Goal: Task Accomplishment & Management: Manage account settings

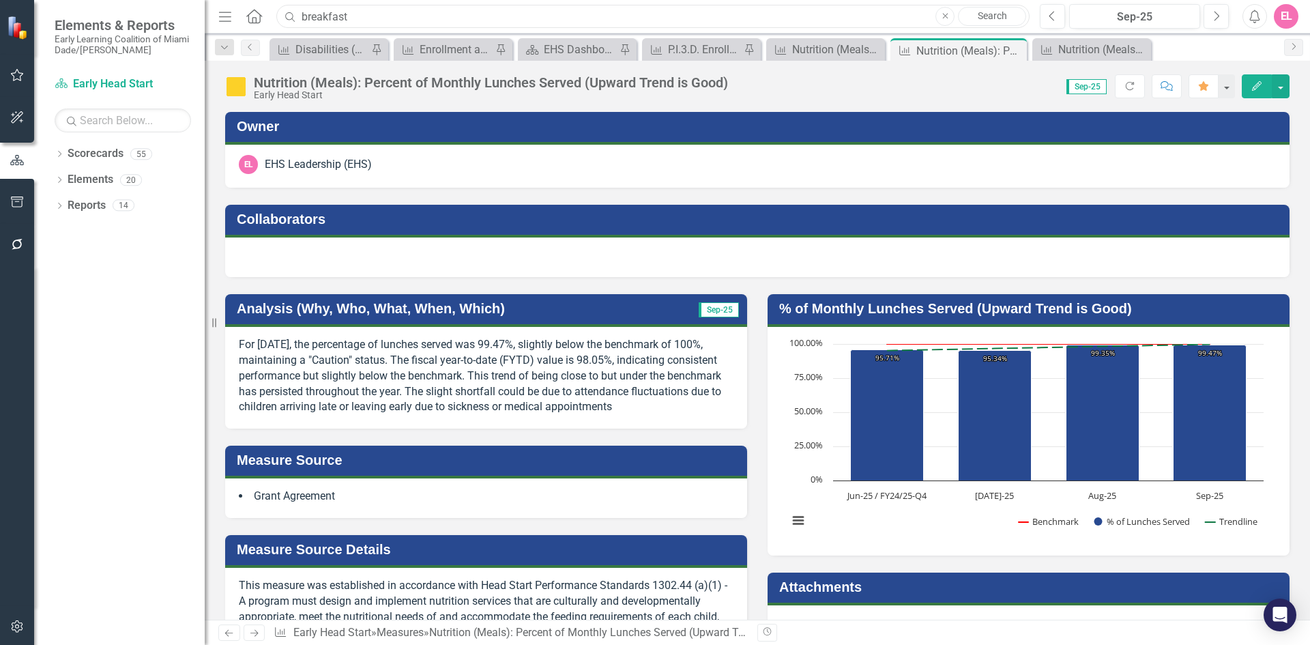
drag, startPoint x: 357, startPoint y: 14, endPoint x: 214, endPoint y: 15, distance: 142.6
click at [214, 15] on div "Elements & Reports Early Learning Coalition of Miami Dade/Monroe Scorecard Earl…" at bounding box center [655, 322] width 1310 height 645
type input "NUTRITION ASSESSMENT"
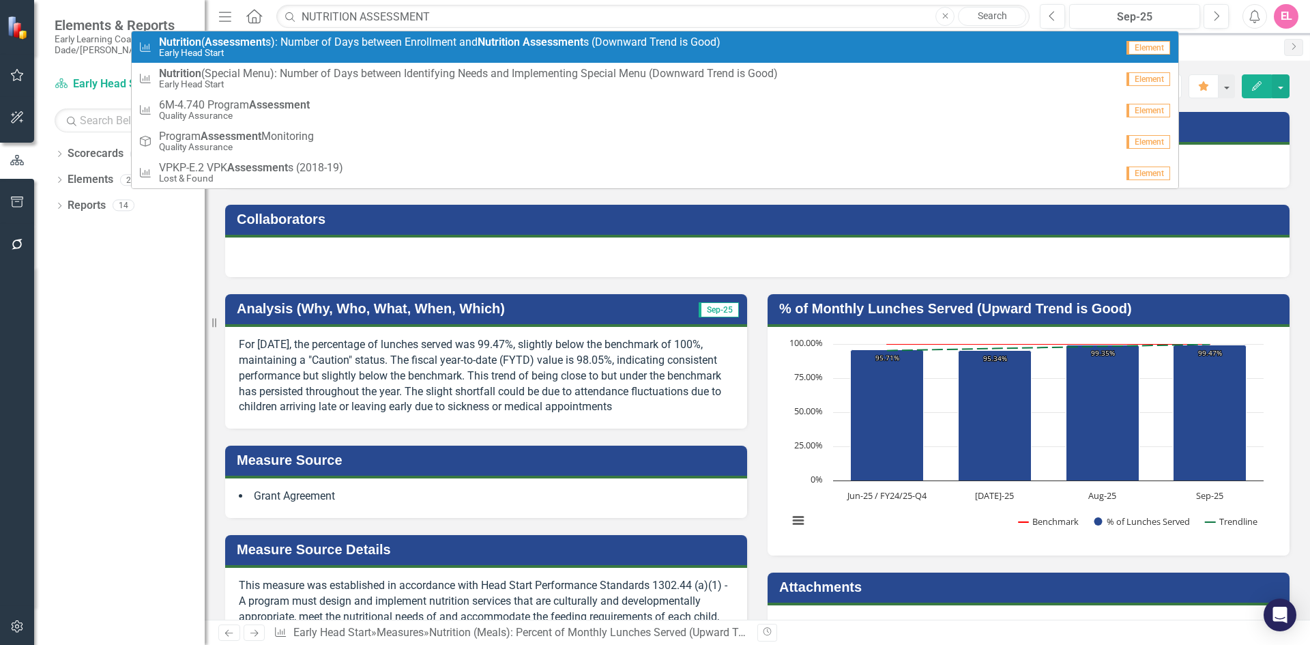
click at [313, 56] on small "Early Head Start" at bounding box center [440, 53] width 562 height 10
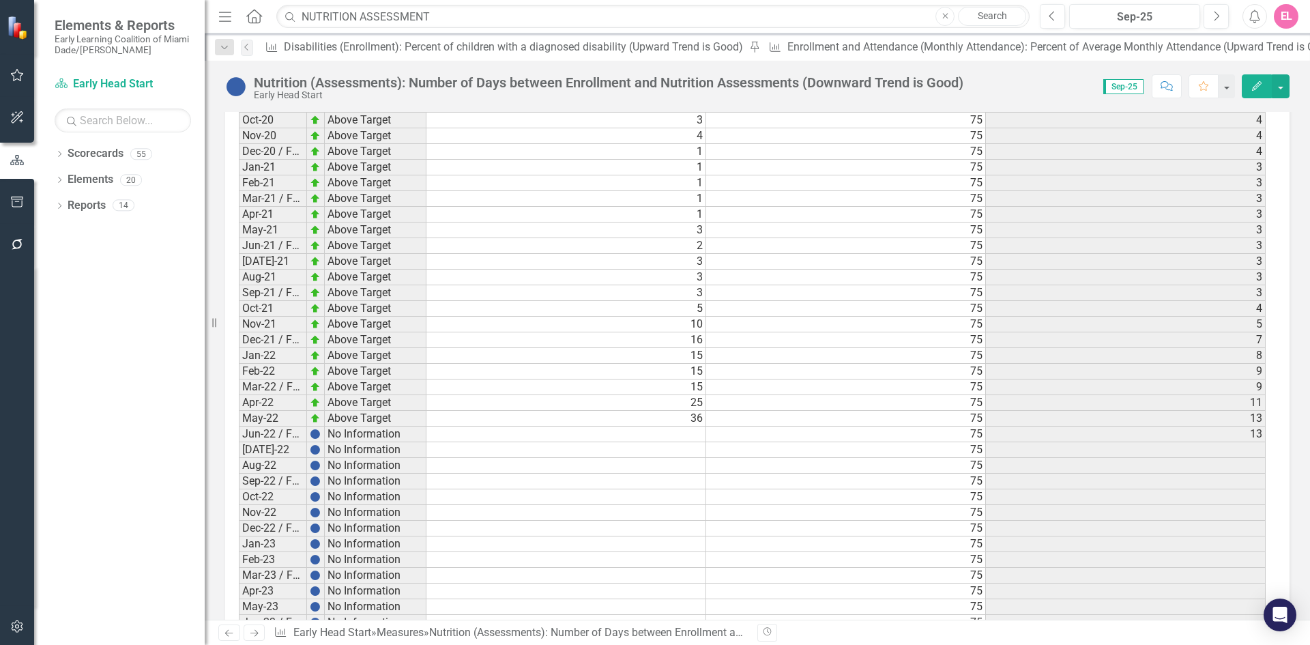
scroll to position [2103, 0]
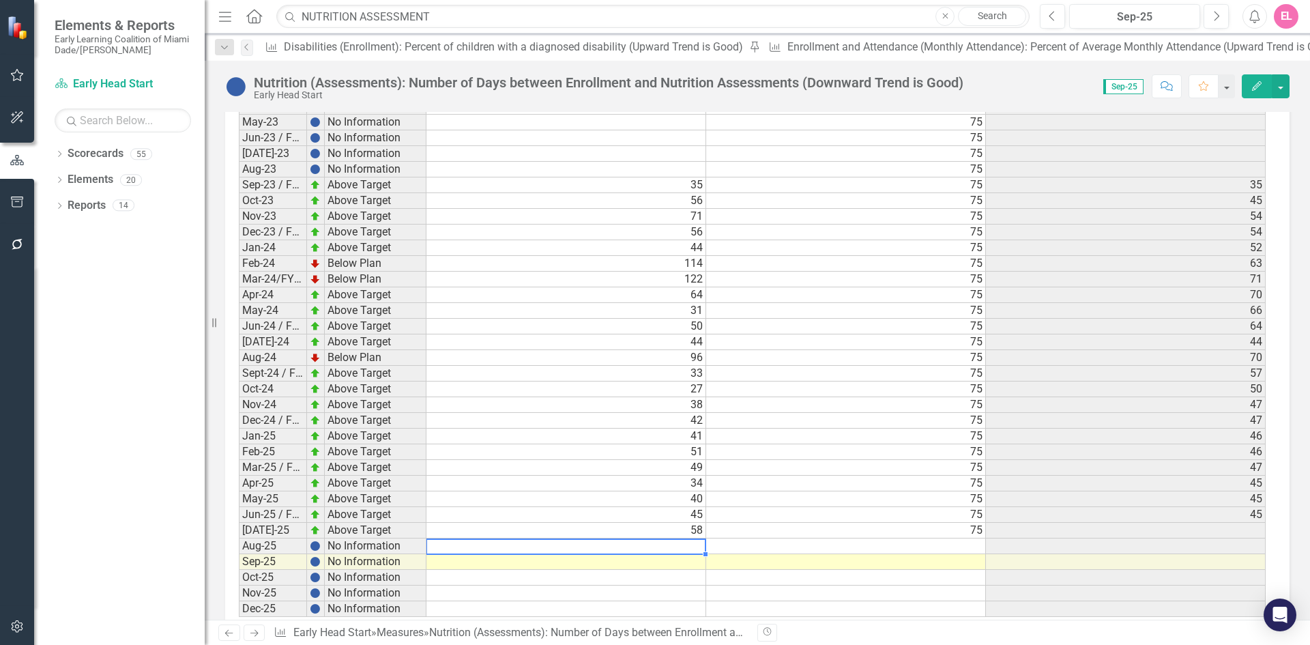
click at [692, 538] on td at bounding box center [566, 546] width 280 height 16
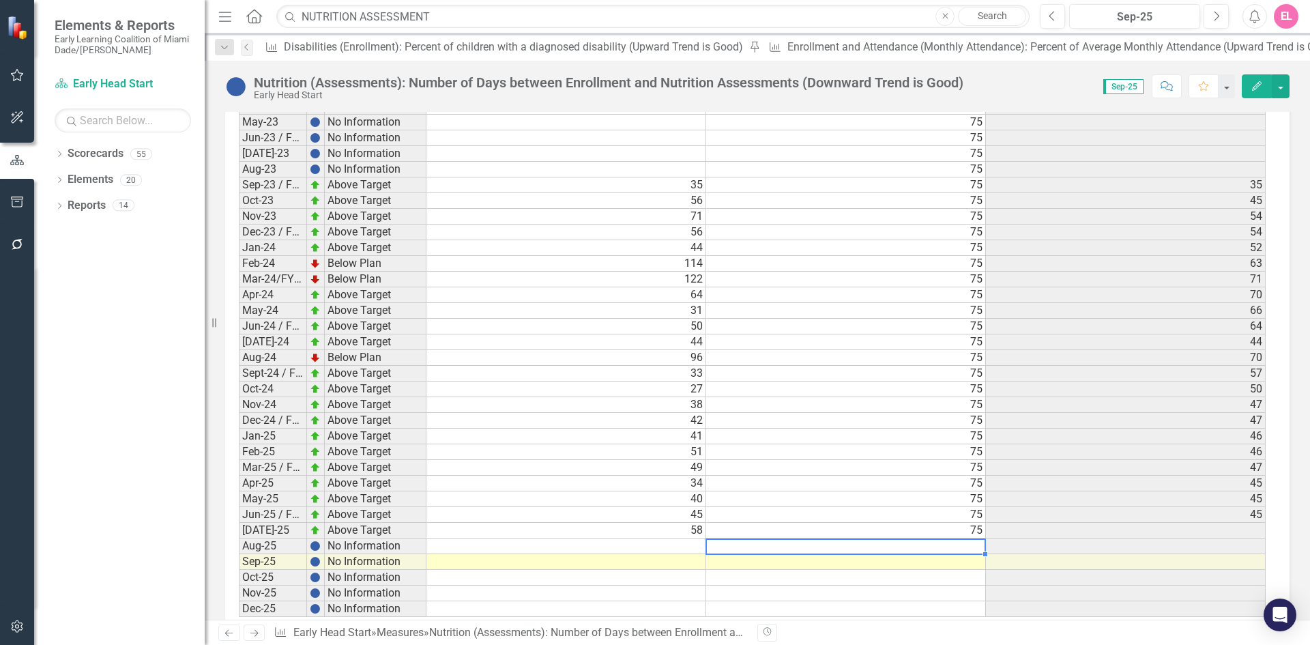
click at [964, 538] on td at bounding box center [846, 546] width 280 height 16
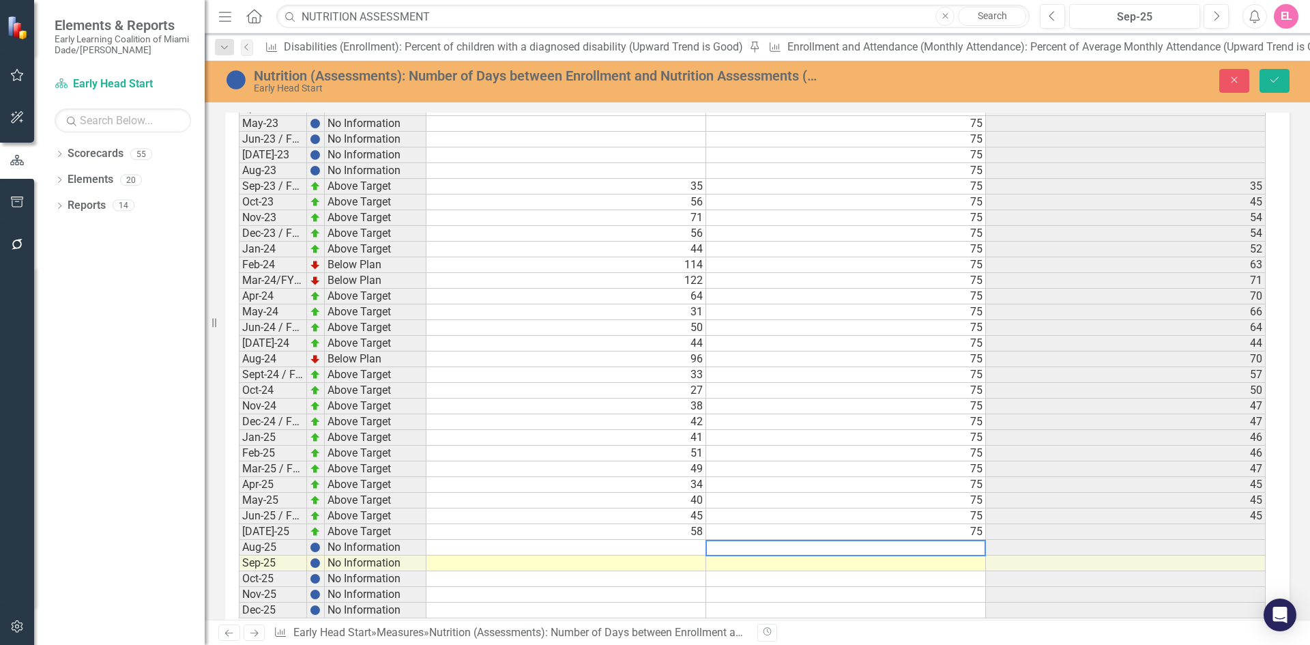
scroll to position [2104, 0]
type textarea "75"
click at [1285, 87] on button "Save" at bounding box center [1275, 81] width 30 height 24
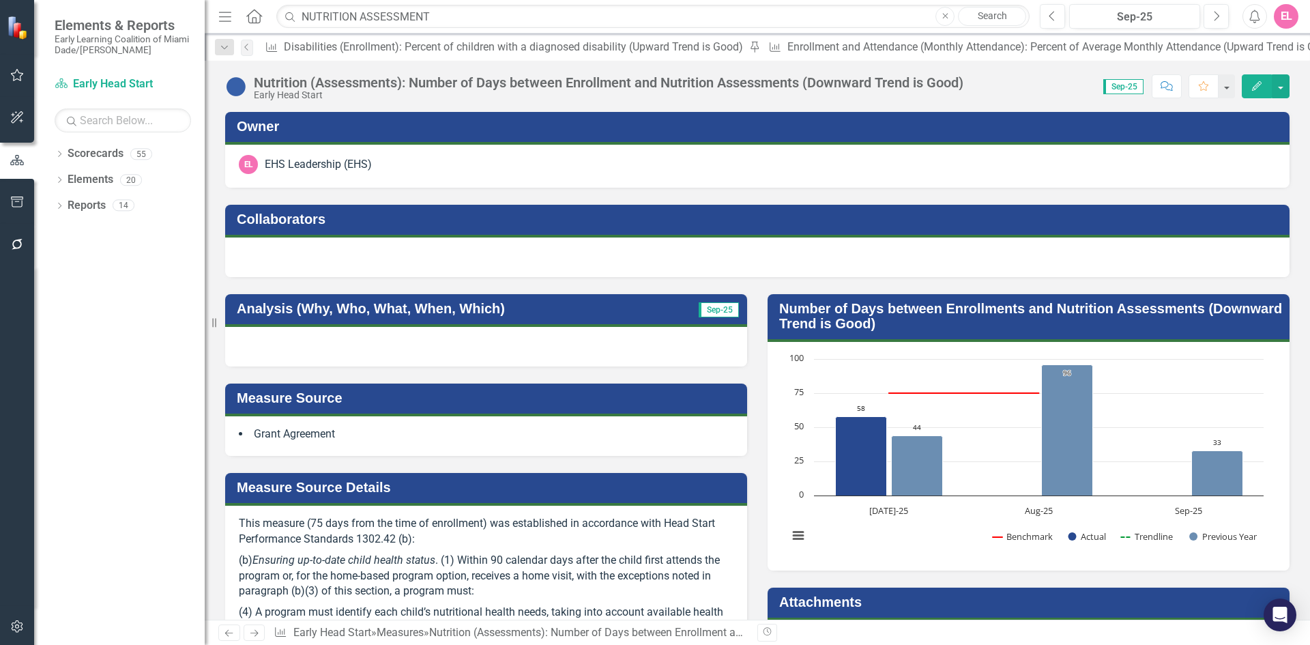
scroll to position [2103, 0]
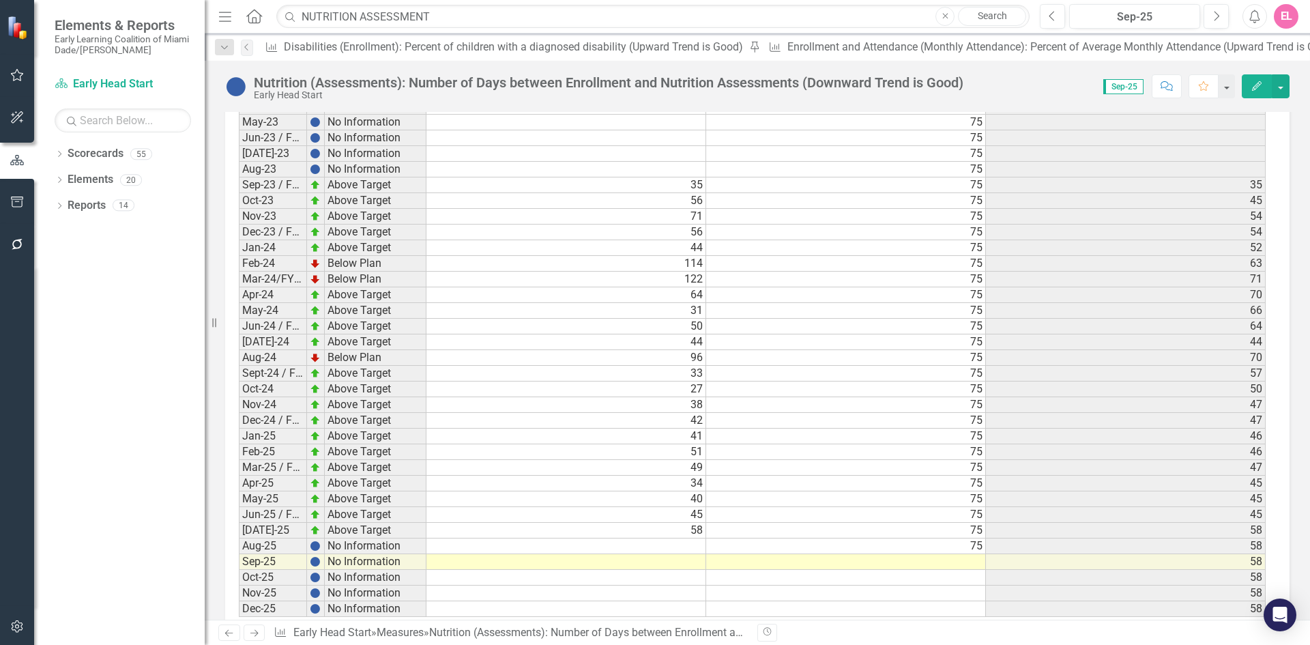
click at [678, 538] on div at bounding box center [566, 538] width 280 height 1
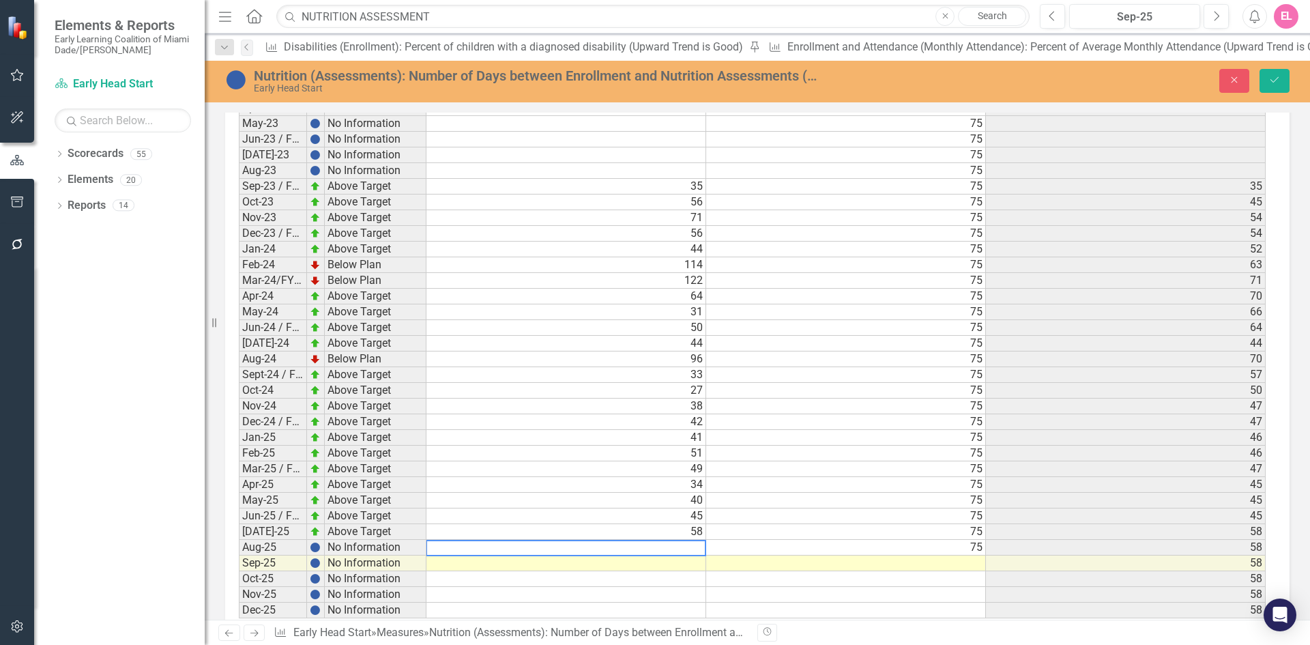
scroll to position [2104, 0]
type textarea "32.84"
click at [1266, 70] on button "Save" at bounding box center [1275, 81] width 30 height 24
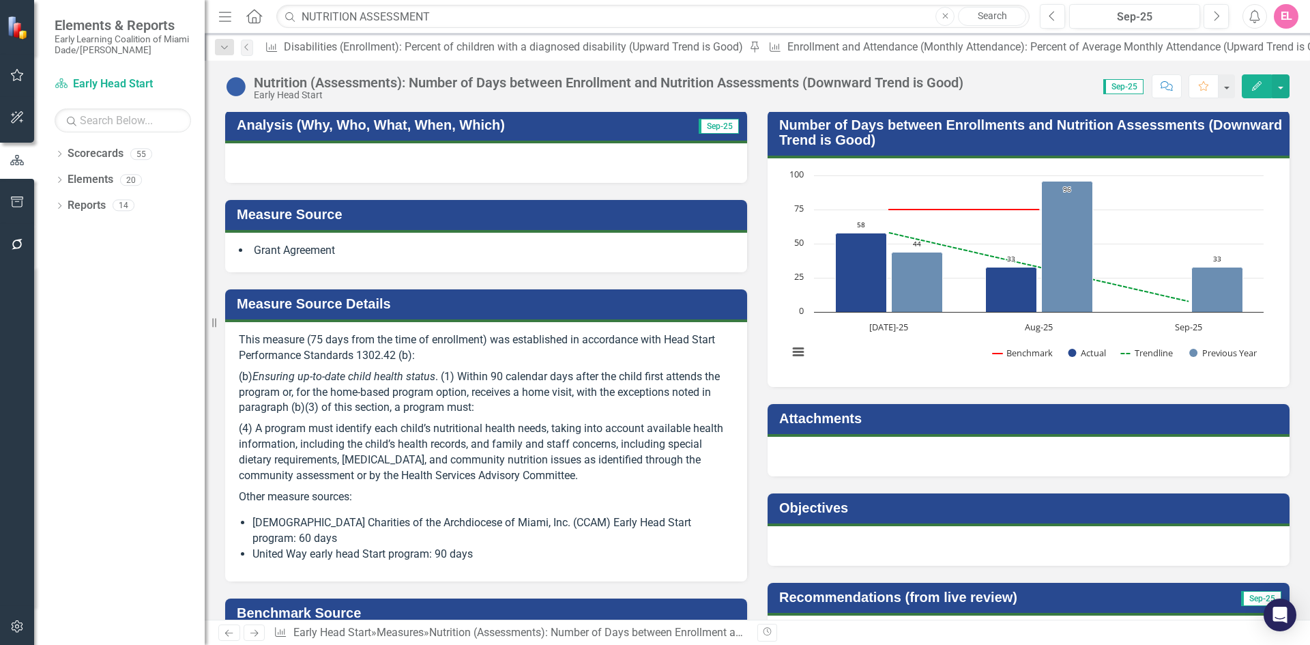
scroll to position [0, 0]
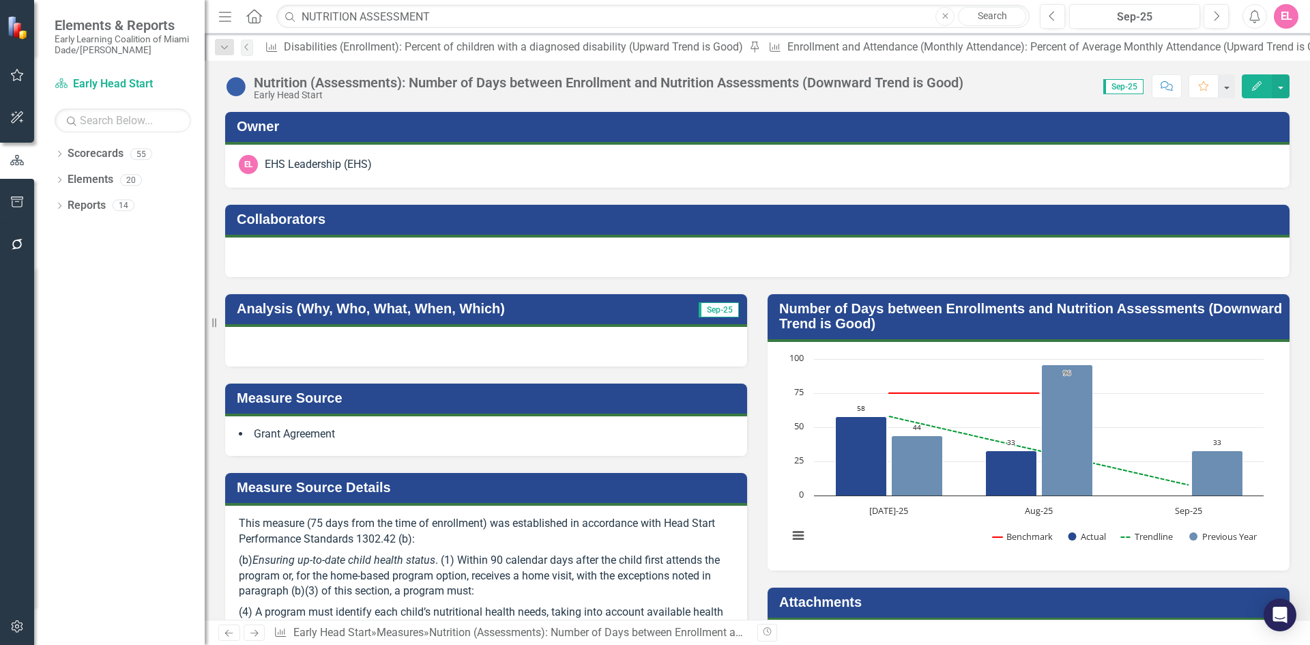
click at [413, 340] on div at bounding box center [486, 347] width 522 height 40
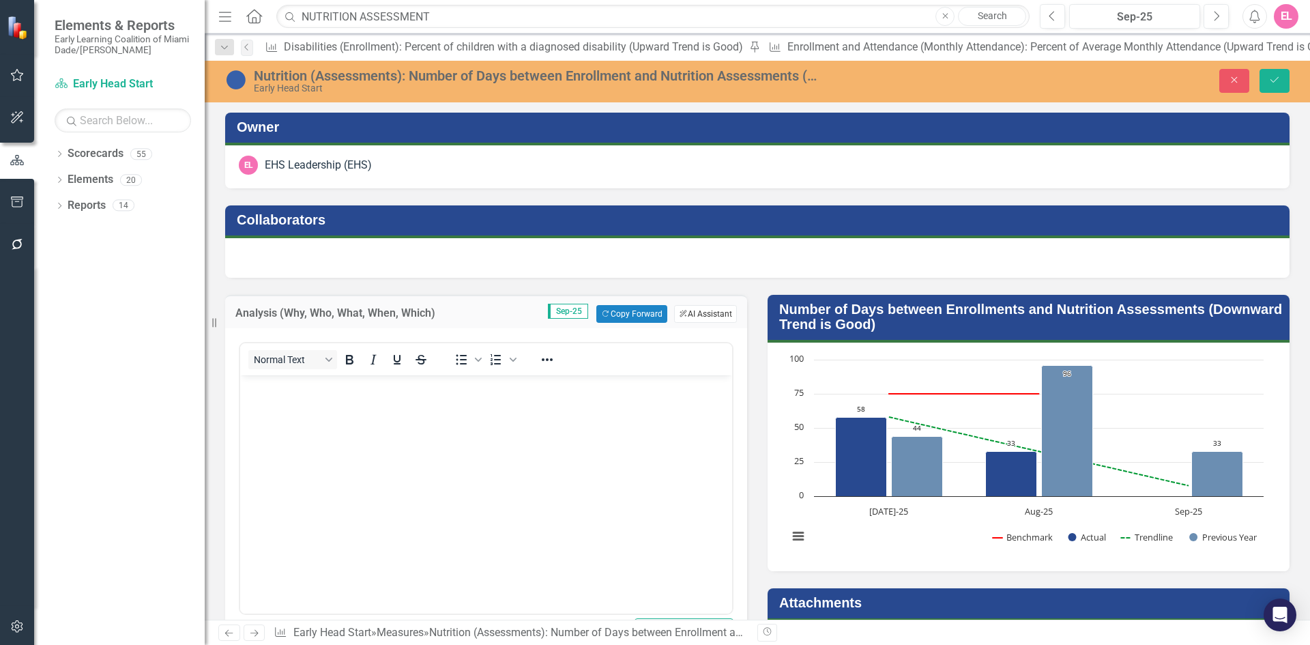
click at [707, 319] on button "ClearPoint AI AI Assistant" at bounding box center [705, 314] width 63 height 18
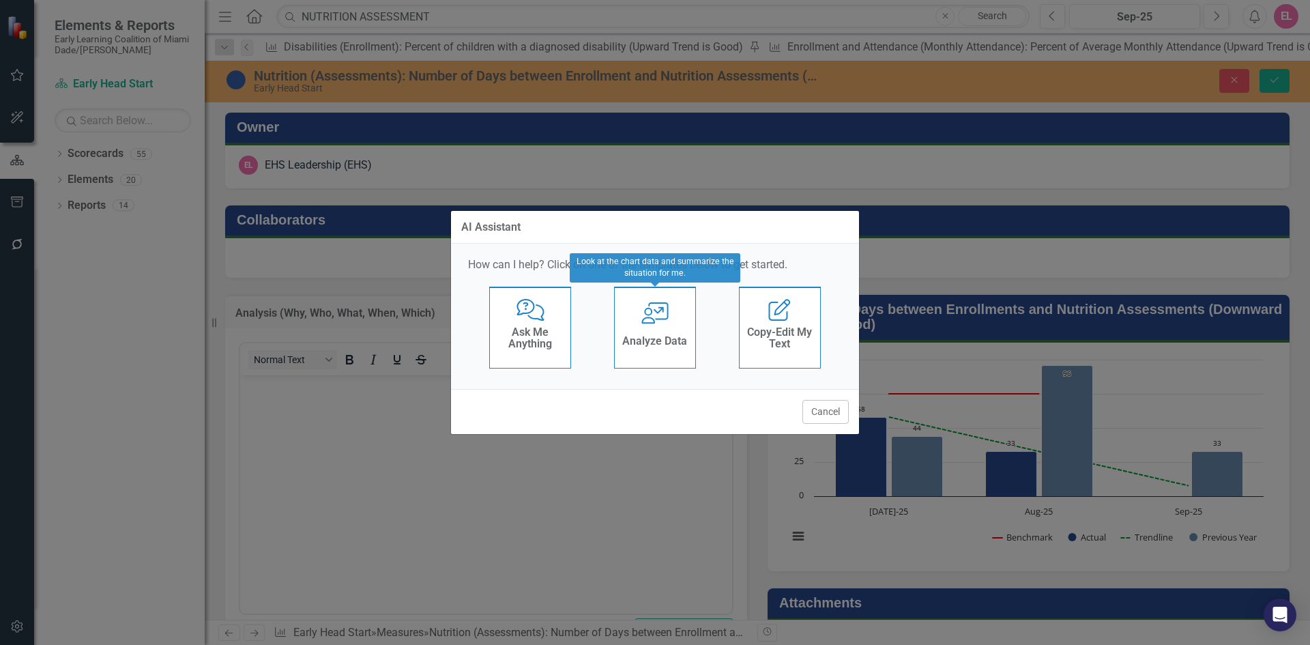
click at [653, 321] on icon "User with Chart" at bounding box center [655, 313] width 28 height 22
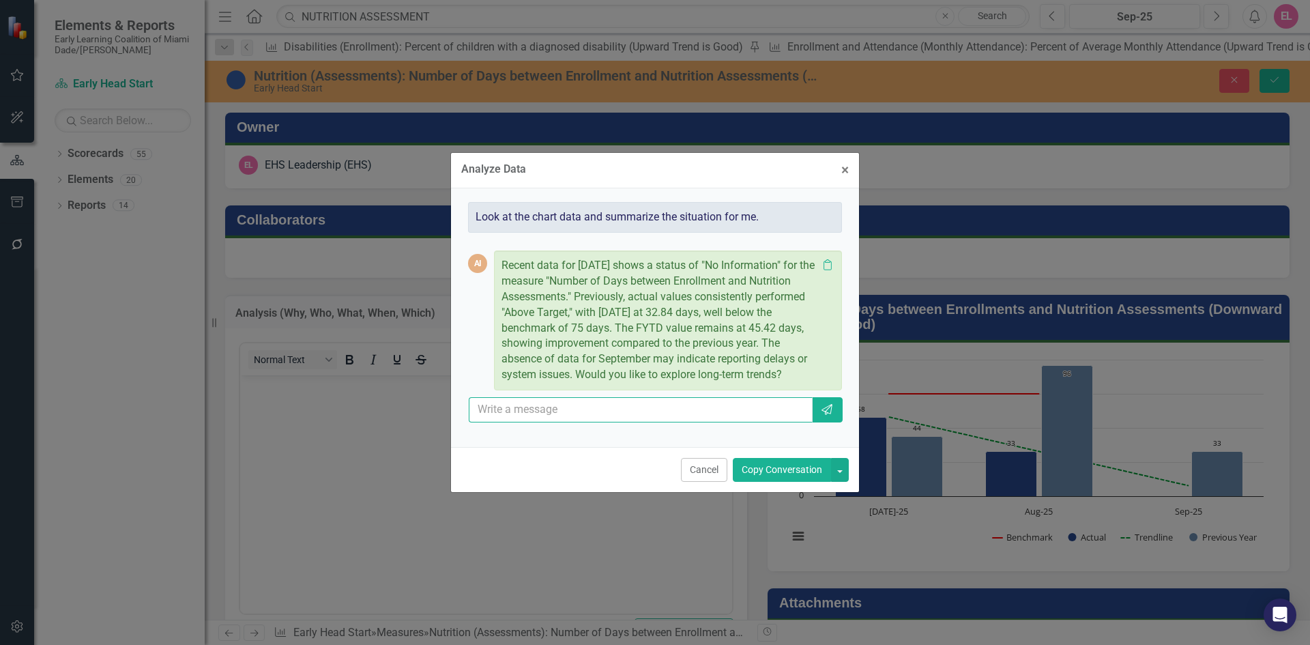
click at [577, 413] on input "text" at bounding box center [641, 409] width 344 height 25
type input "add 45 nutrition assessment were comleted in [GEOGRAPHIC_DATA] 2025"
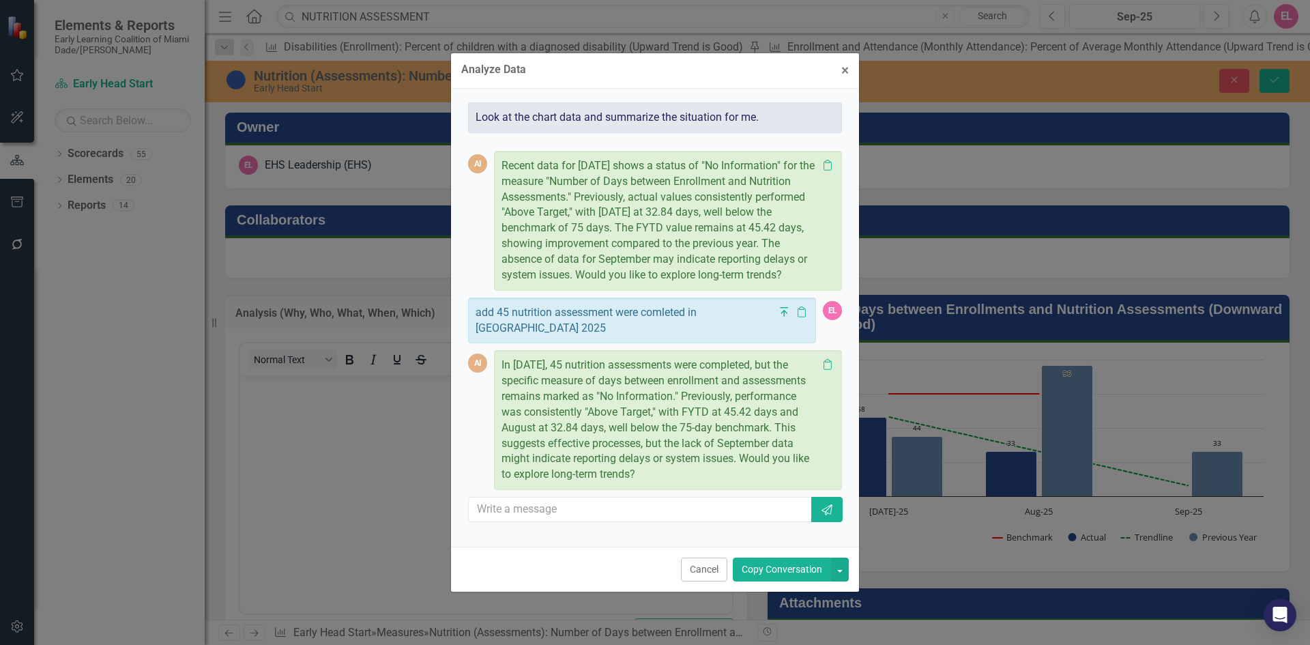
click at [785, 572] on button "Copy Conversation" at bounding box center [782, 569] width 98 height 24
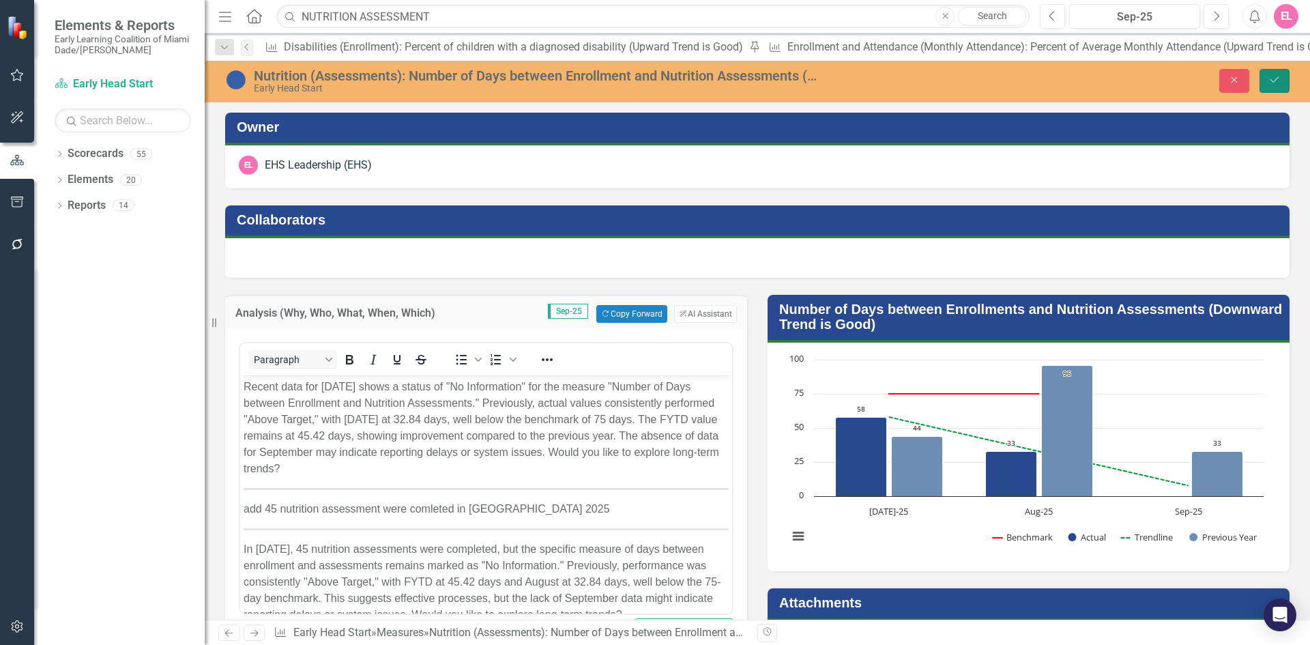
click at [1285, 80] on button "Save" at bounding box center [1275, 81] width 30 height 24
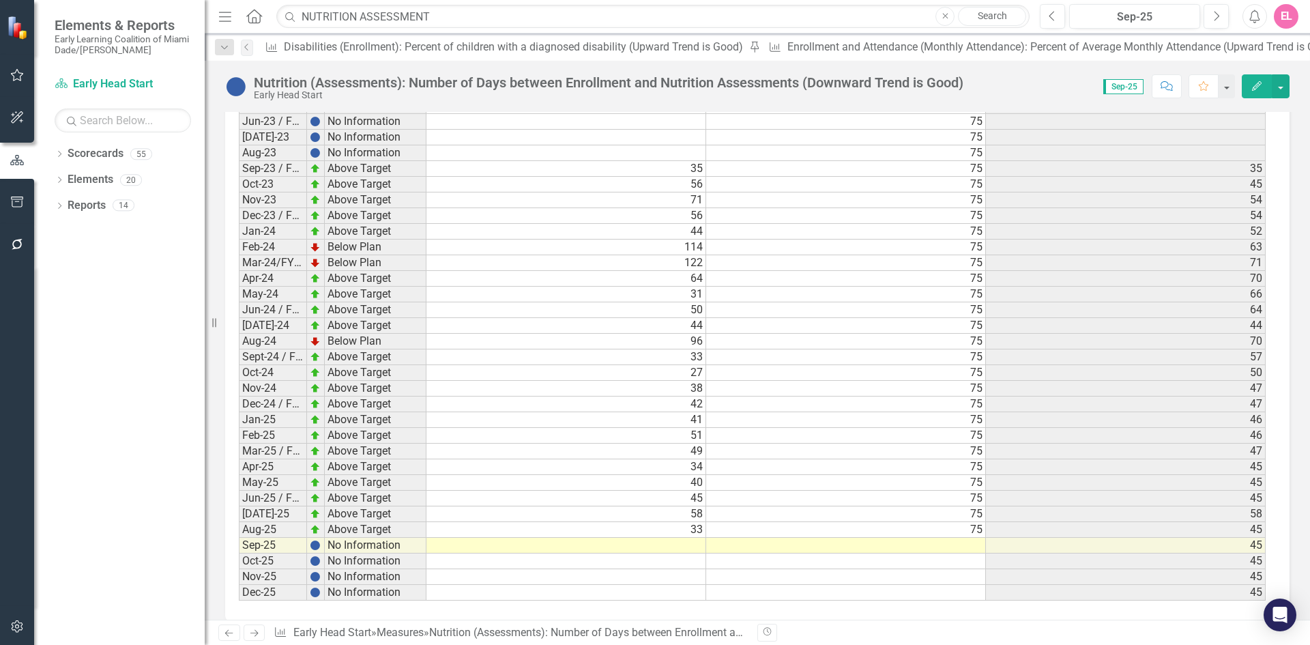
scroll to position [2335, 0]
click at [695, 523] on td "33" at bounding box center [566, 531] width 280 height 16
click at [691, 539] on td at bounding box center [566, 547] width 280 height 16
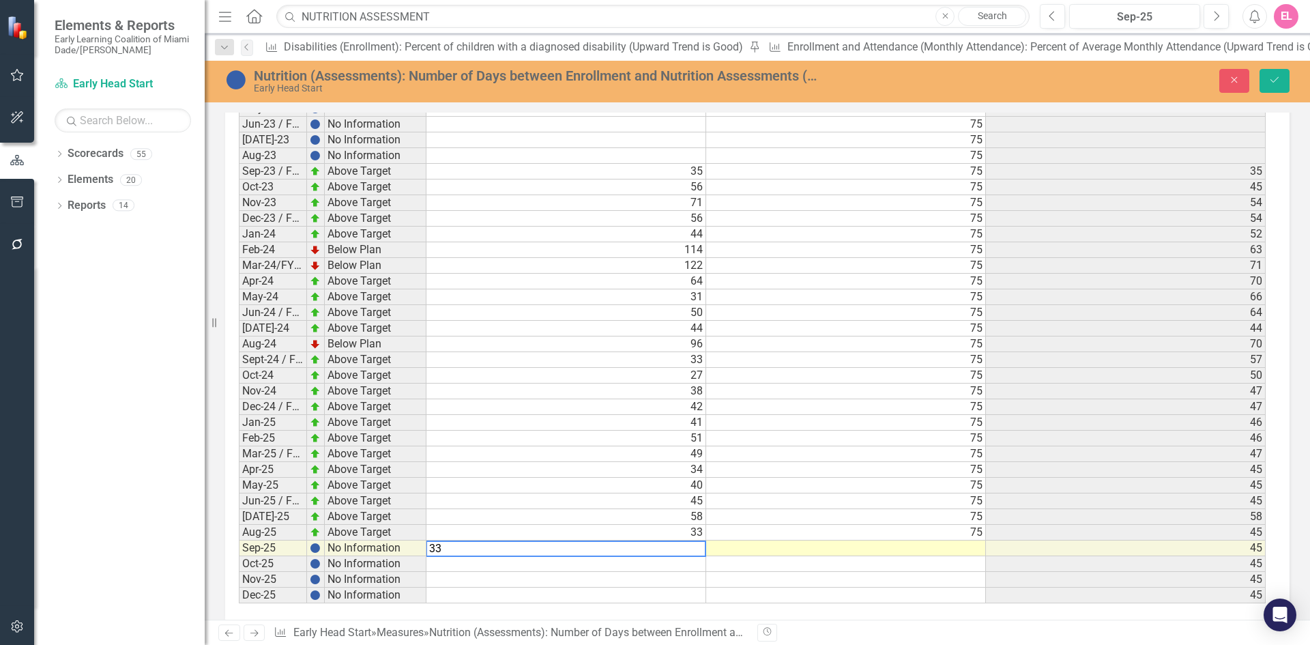
type textarea "33"
click at [947, 540] on td at bounding box center [846, 548] width 280 height 16
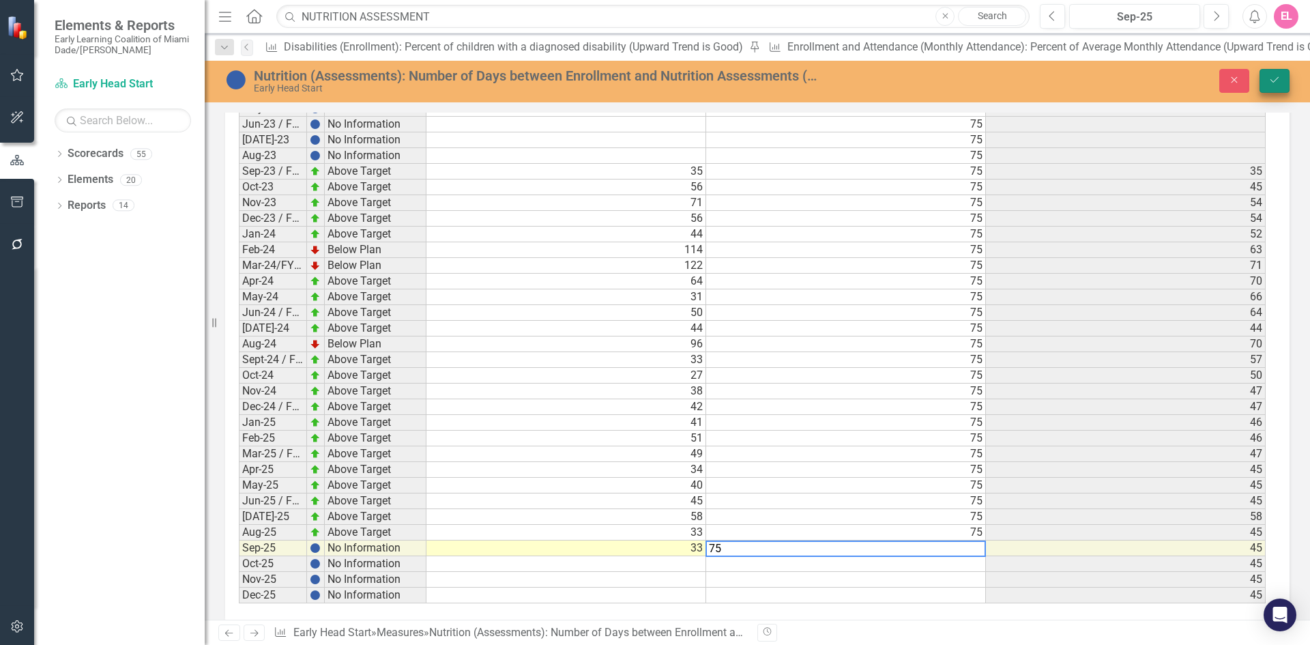
type textarea "75"
click at [1277, 91] on button "Save" at bounding box center [1275, 81] width 30 height 24
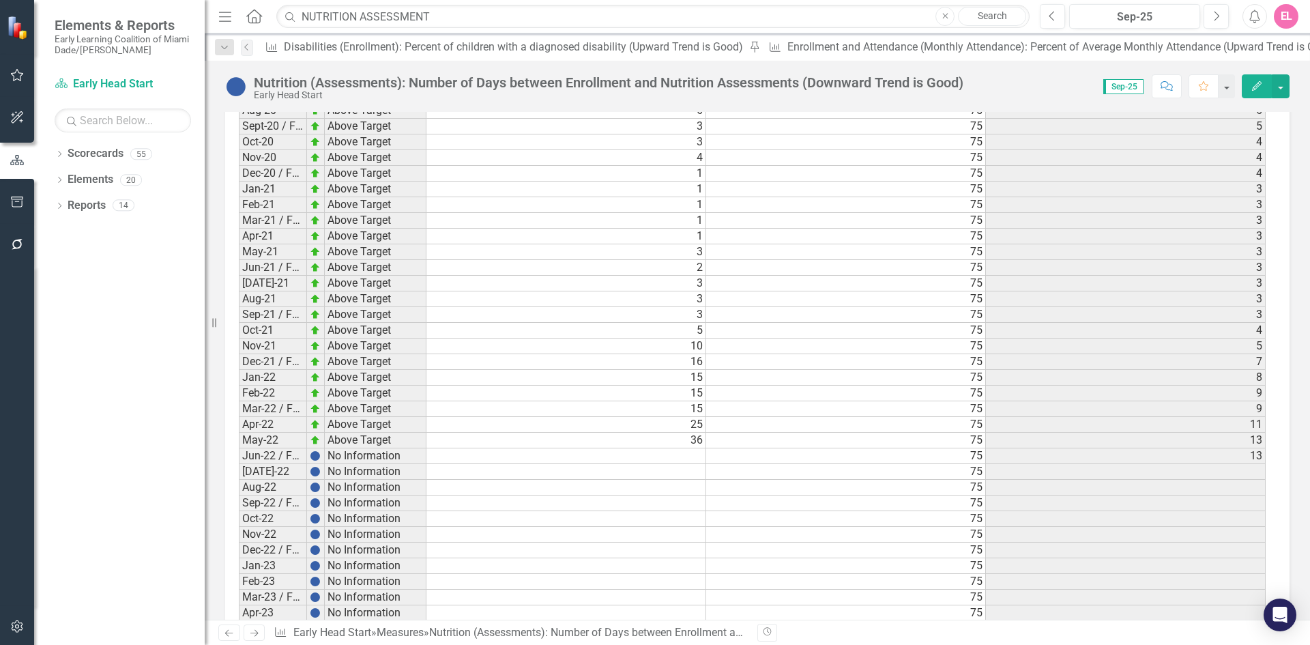
scroll to position [2336, 0]
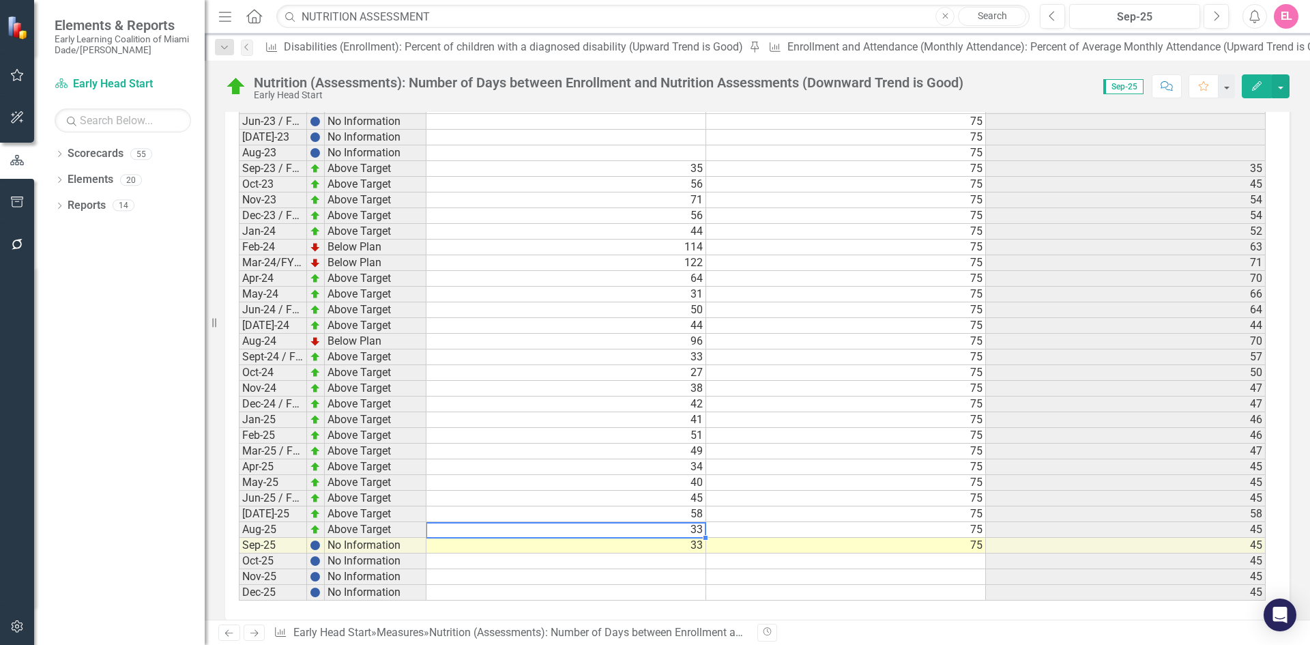
click at [673, 522] on td "33" at bounding box center [566, 530] width 280 height 16
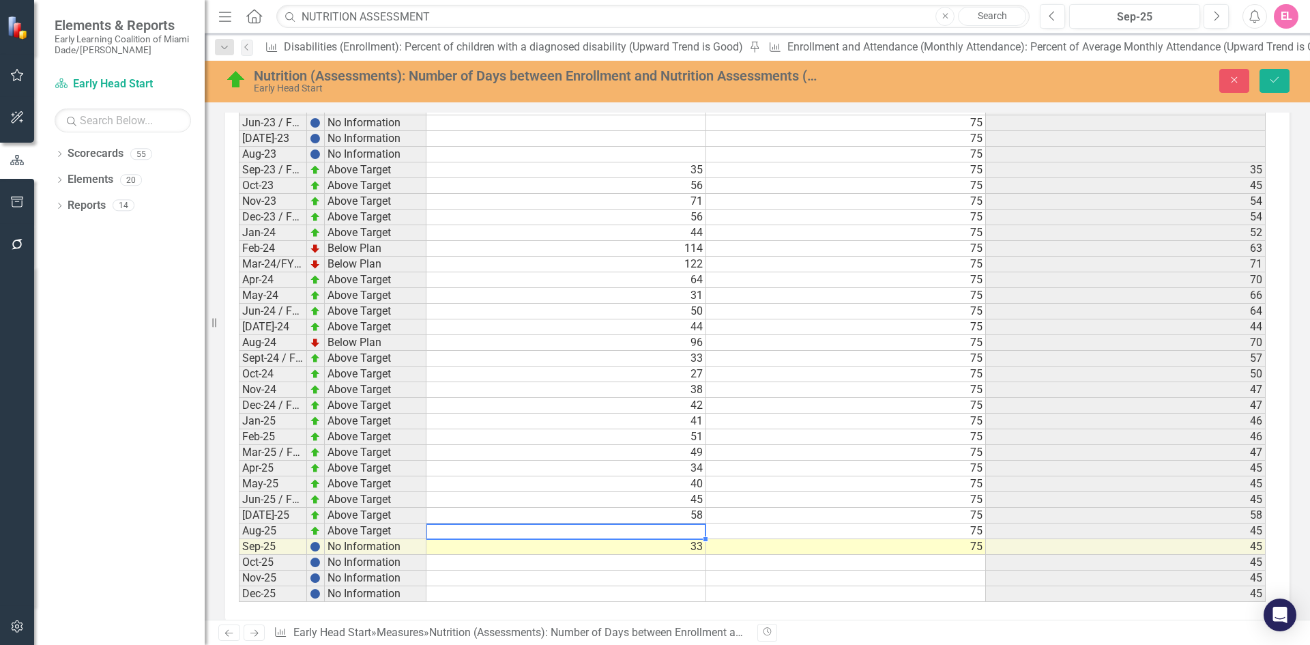
click at [958, 523] on td "75" at bounding box center [846, 531] width 280 height 16
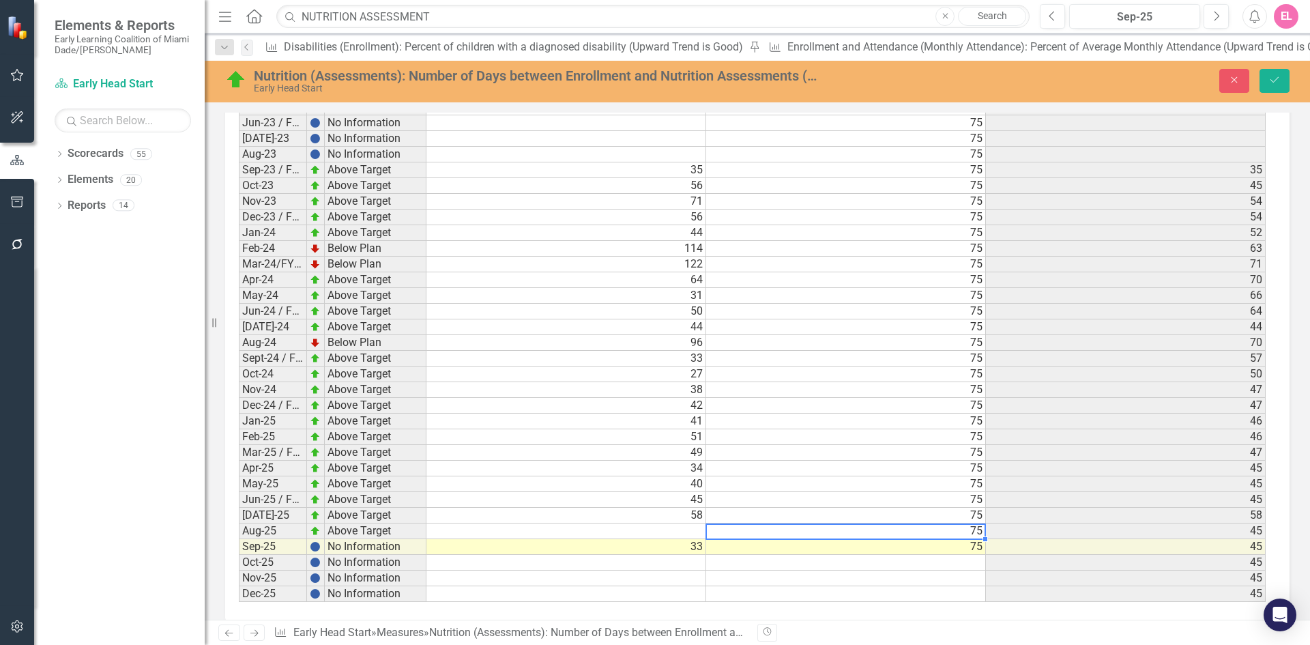
click at [781, 555] on td at bounding box center [846, 563] width 280 height 16
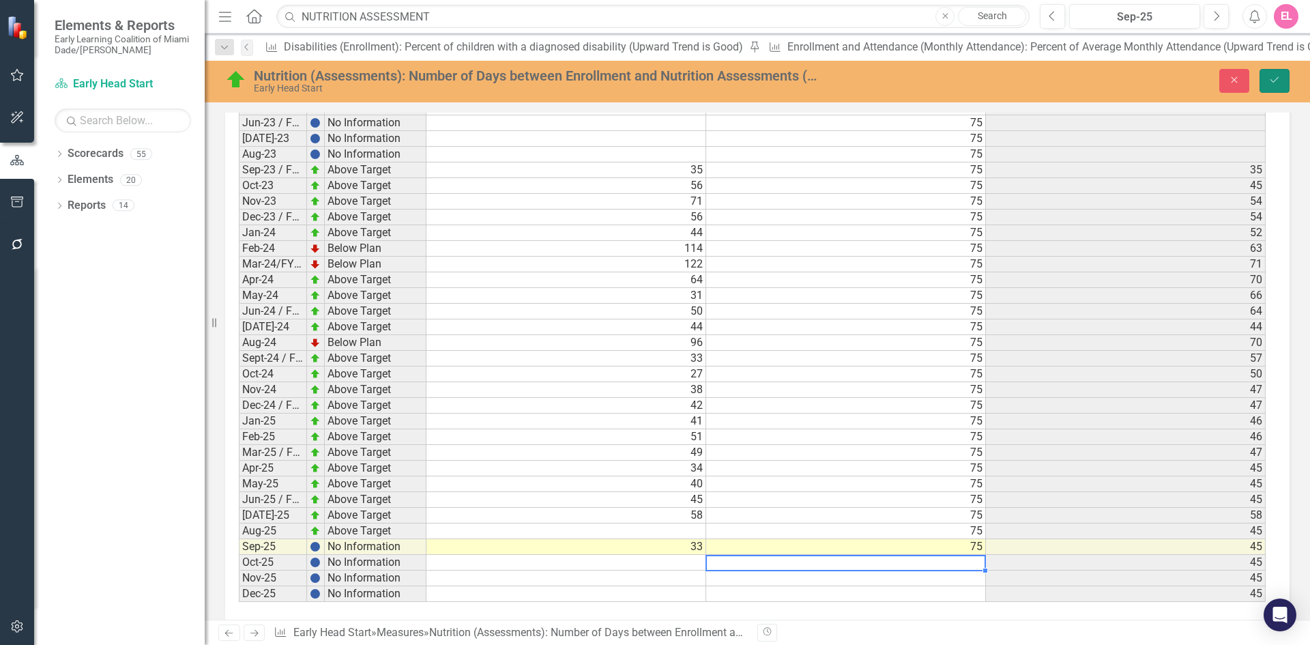
click at [1266, 78] on button "Save" at bounding box center [1275, 81] width 30 height 24
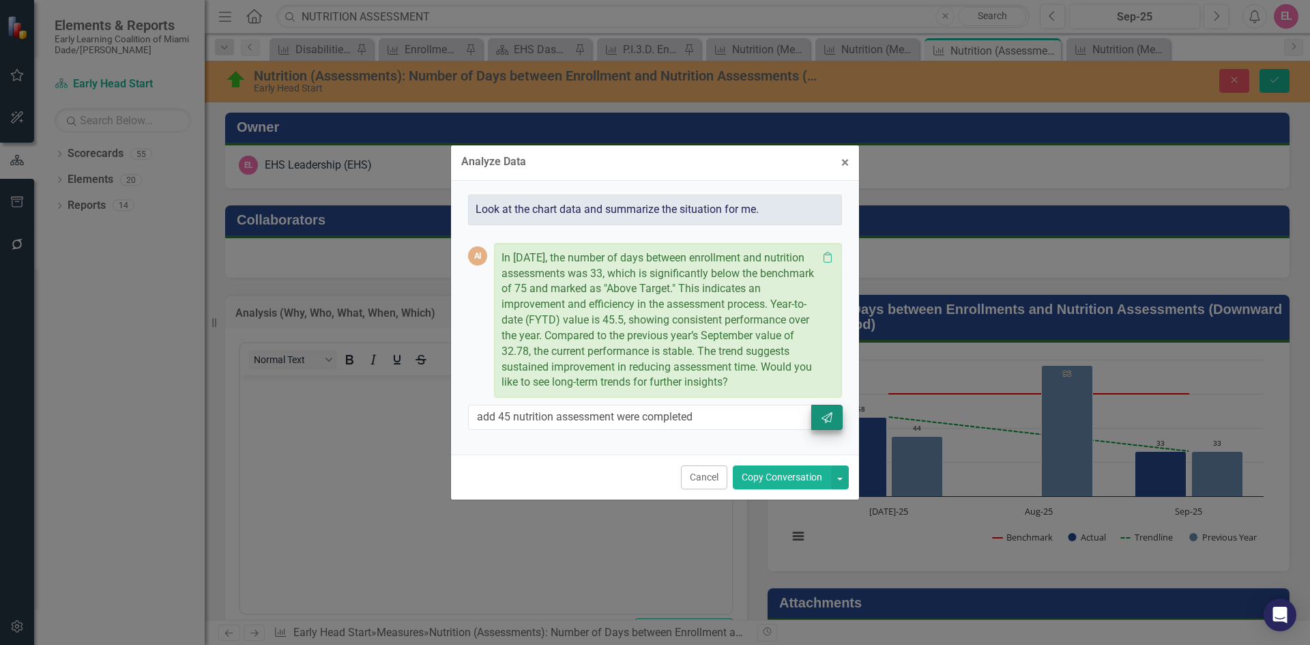
type input "add 45 nutrition assessment were completed"
click at [832, 426] on button "Send" at bounding box center [826, 417] width 31 height 25
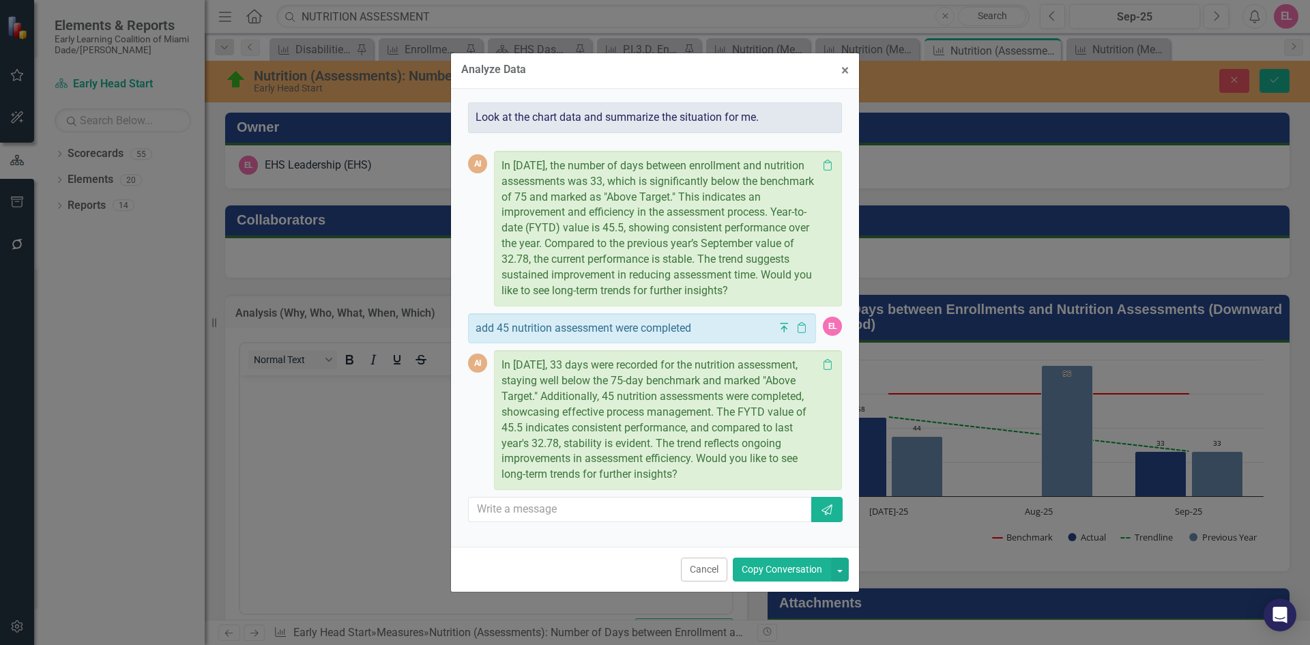
click at [759, 573] on button "Copy Conversation" at bounding box center [782, 569] width 98 height 24
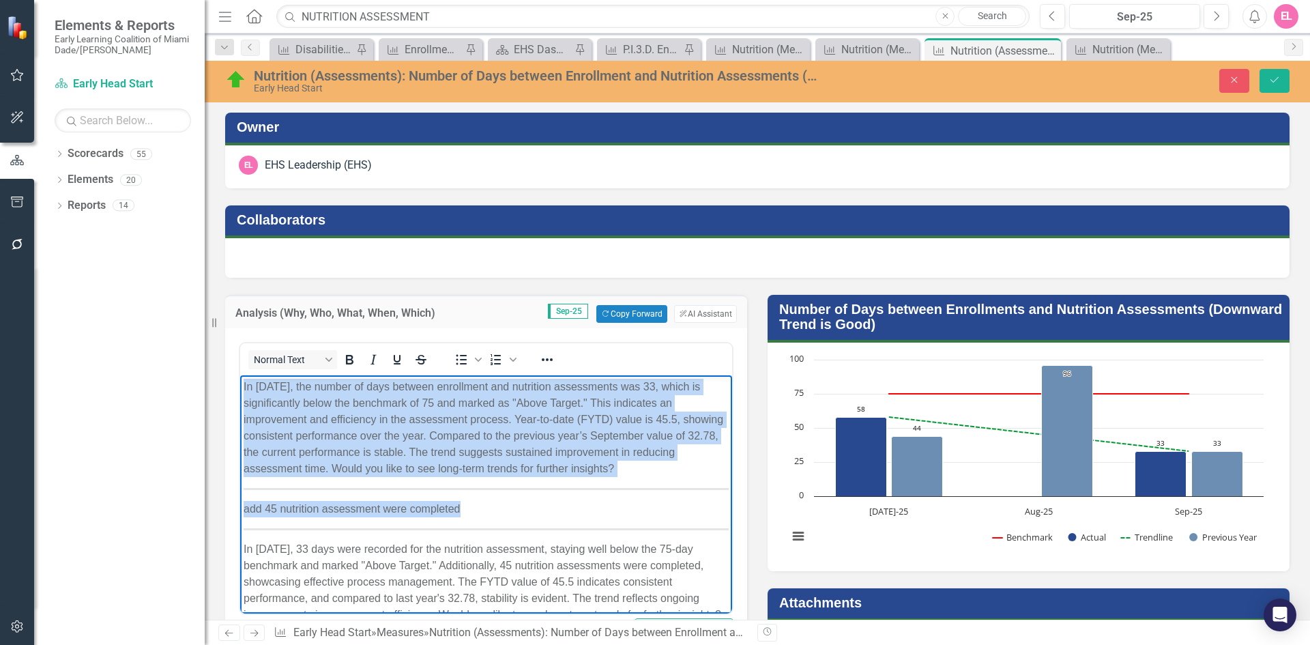
drag, startPoint x: 465, startPoint y: 471, endPoint x: 202, endPoint y: 339, distance: 294.2
click at [240, 375] on html "In September 2025, the number of days between enrollment and nutrition assessme…" at bounding box center [486, 506] width 492 height 262
click at [478, 498] on body "In September 2025, the number of days between enrollment and nutrition assessme…" at bounding box center [486, 506] width 492 height 262
drag, startPoint x: 607, startPoint y: 512, endPoint x: 147, endPoint y: 336, distance: 492.0
click at [240, 375] on html "In September 2025, the number of days between enrollment and nutrition assessme…" at bounding box center [486, 506] width 492 height 262
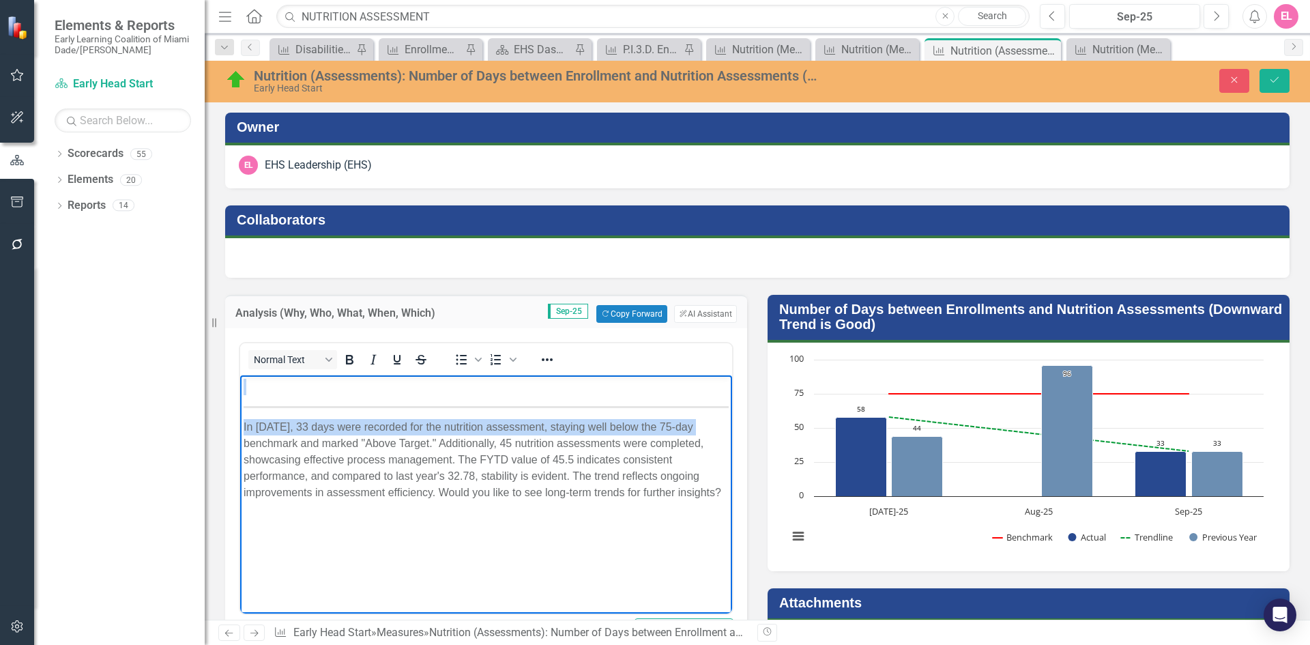
drag, startPoint x: 702, startPoint y: 414, endPoint x: 368, endPoint y: 363, distance: 338.2
click at [368, 375] on html "In September 2025, 33 days were recorded for the nutrition assessment, staying …" at bounding box center [486, 477] width 492 height 205
click at [247, 430] on p "In September 2025, 33 days were recorded for the nutrition assessment, staying …" at bounding box center [486, 460] width 485 height 82
click at [244, 426] on p "In September 2025, 33 days were recorded for the nutrition assessment, staying …" at bounding box center [486, 460] width 485 height 82
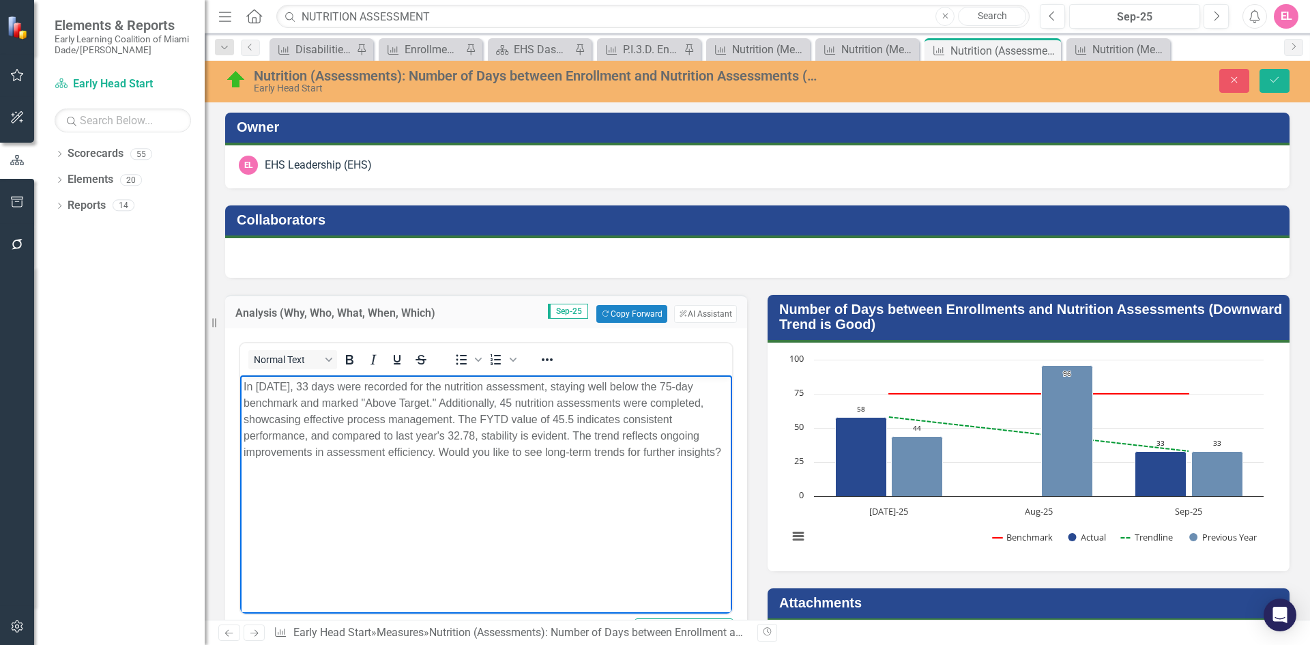
click at [459, 540] on body "In September 2025, 33 days were recorded for the nutrition assessment, staying …" at bounding box center [486, 477] width 492 height 205
drag, startPoint x: 481, startPoint y: 453, endPoint x: 550, endPoint y: 478, distance: 73.2
click at [550, 478] on body "In September 2025, 33 days were recorded for the nutrition assessment, staying …" at bounding box center [486, 477] width 492 height 205
click at [1282, 83] on button "Save" at bounding box center [1275, 81] width 30 height 24
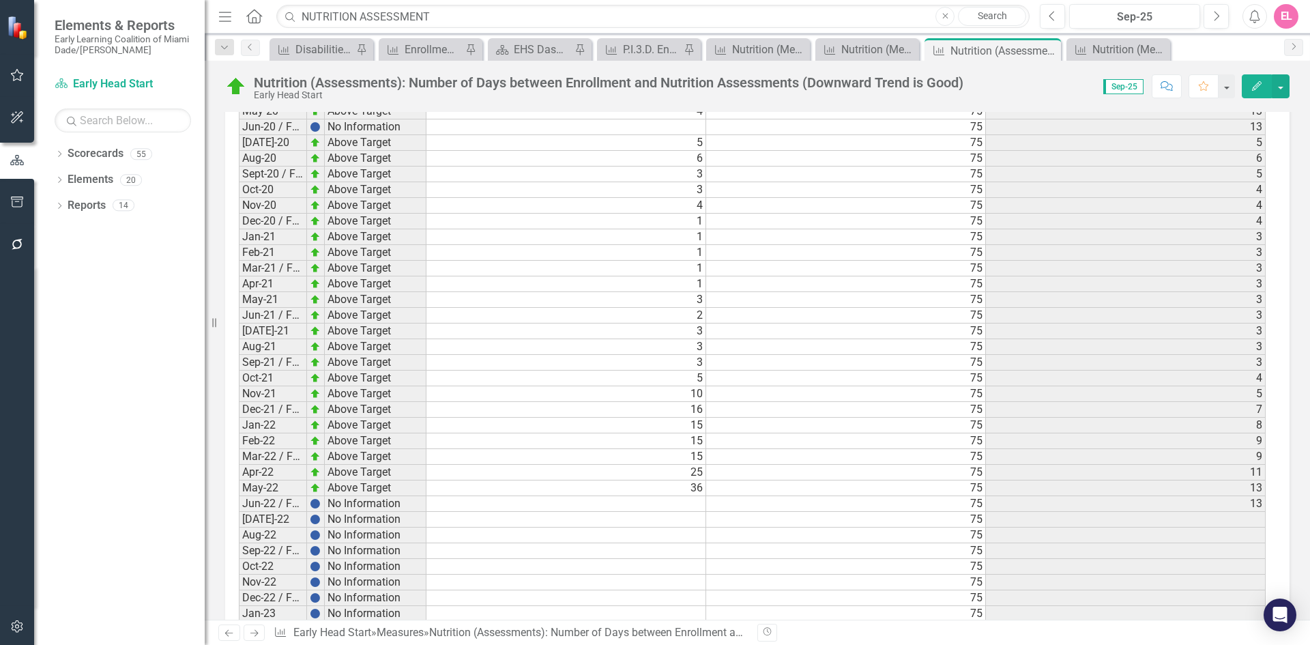
scroll to position [2166, 0]
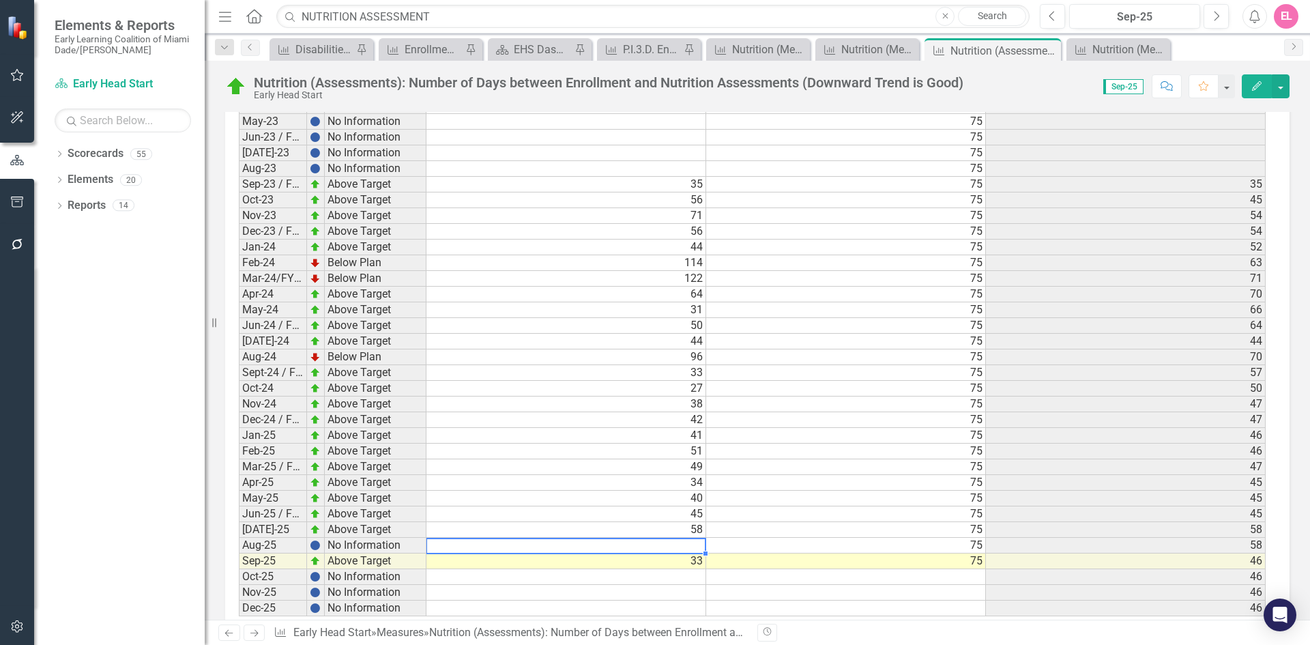
click at [682, 538] on td at bounding box center [566, 546] width 280 height 16
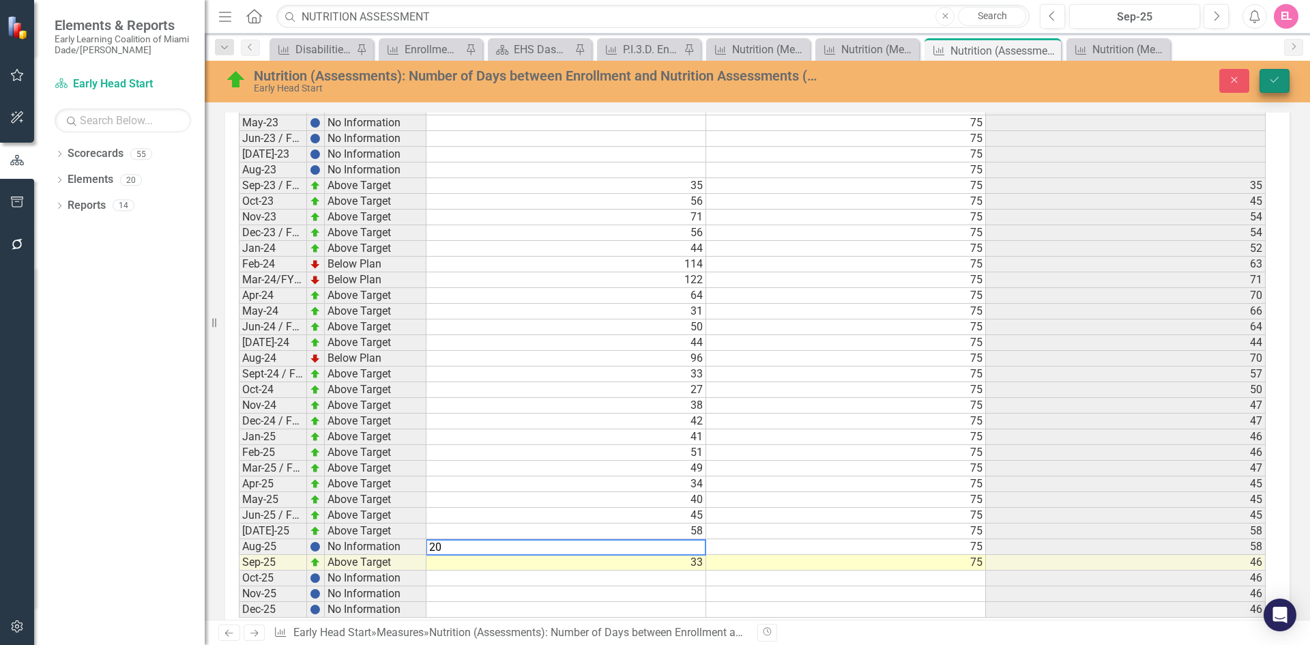
type textarea "20"
click at [1277, 91] on button "Save" at bounding box center [1275, 81] width 30 height 24
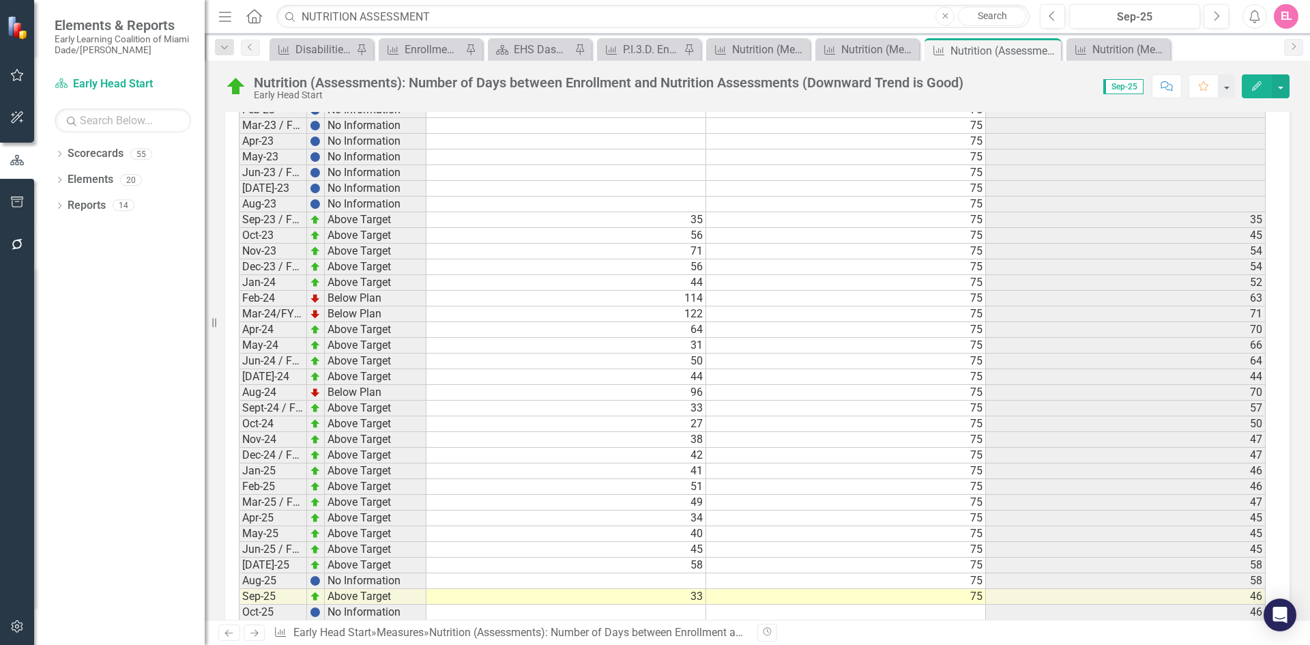
scroll to position [2131, 0]
click at [669, 572] on td at bounding box center [566, 580] width 280 height 16
click at [1053, 13] on icon "button" at bounding box center [1051, 16] width 5 height 10
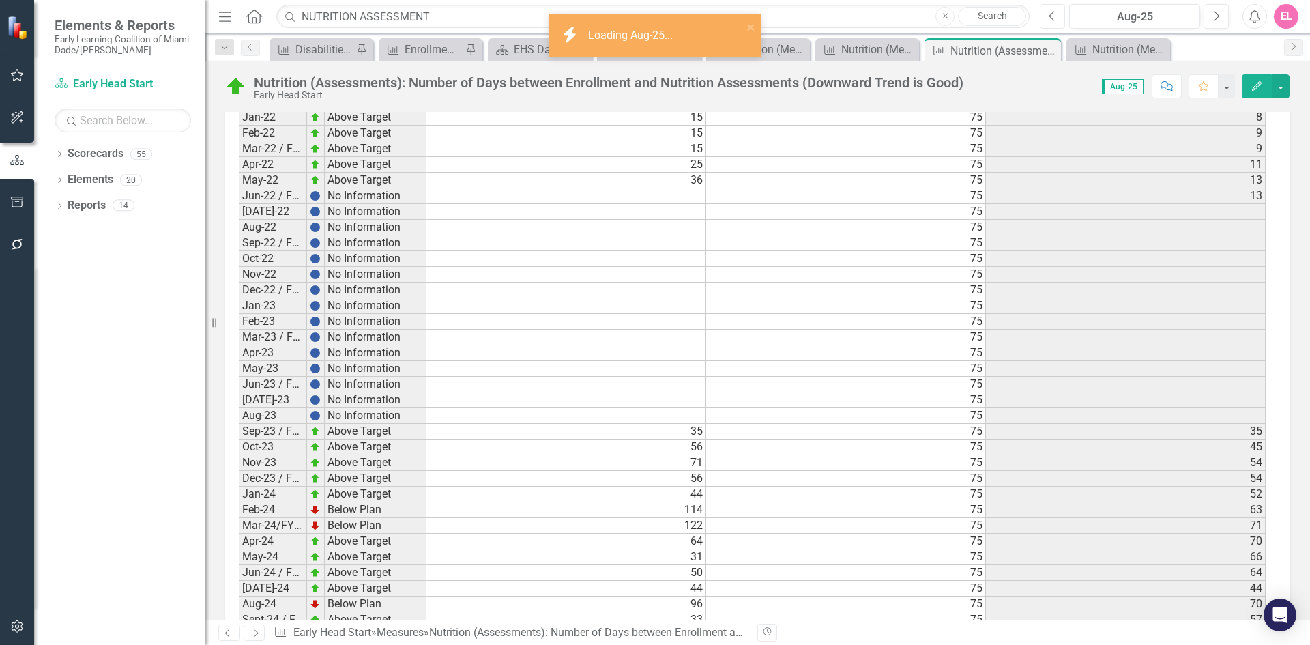
scroll to position [2103, 0]
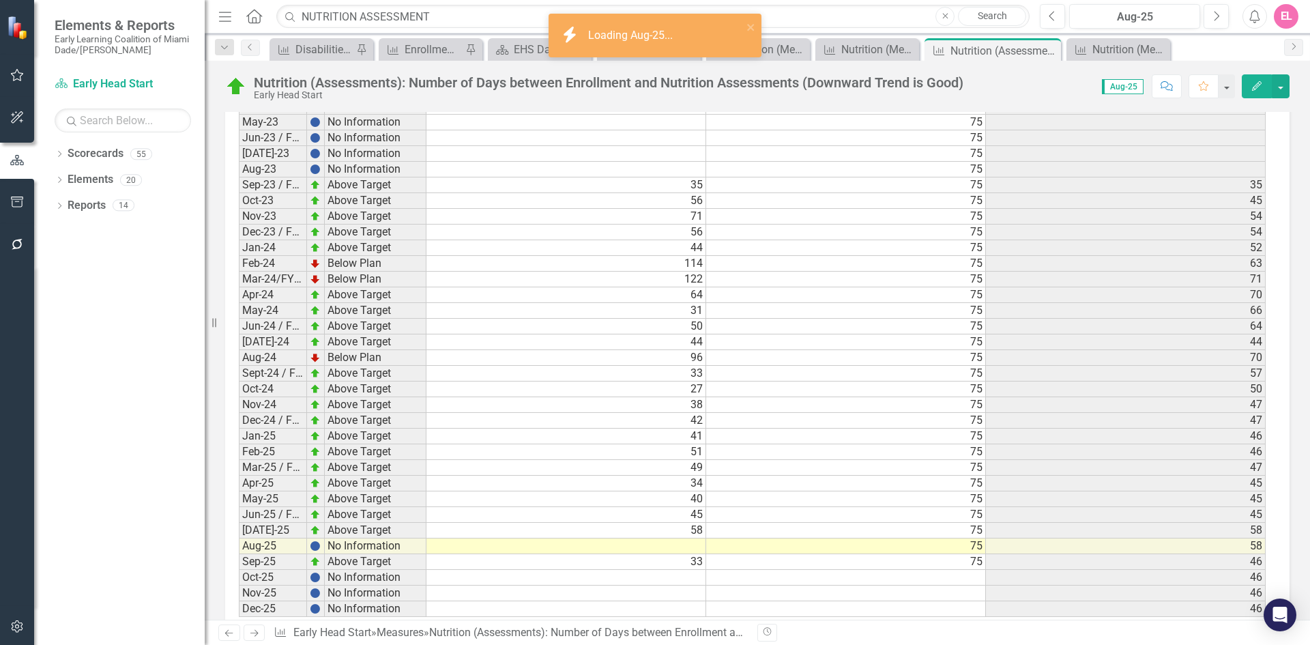
click at [692, 538] on td at bounding box center [566, 546] width 280 height 16
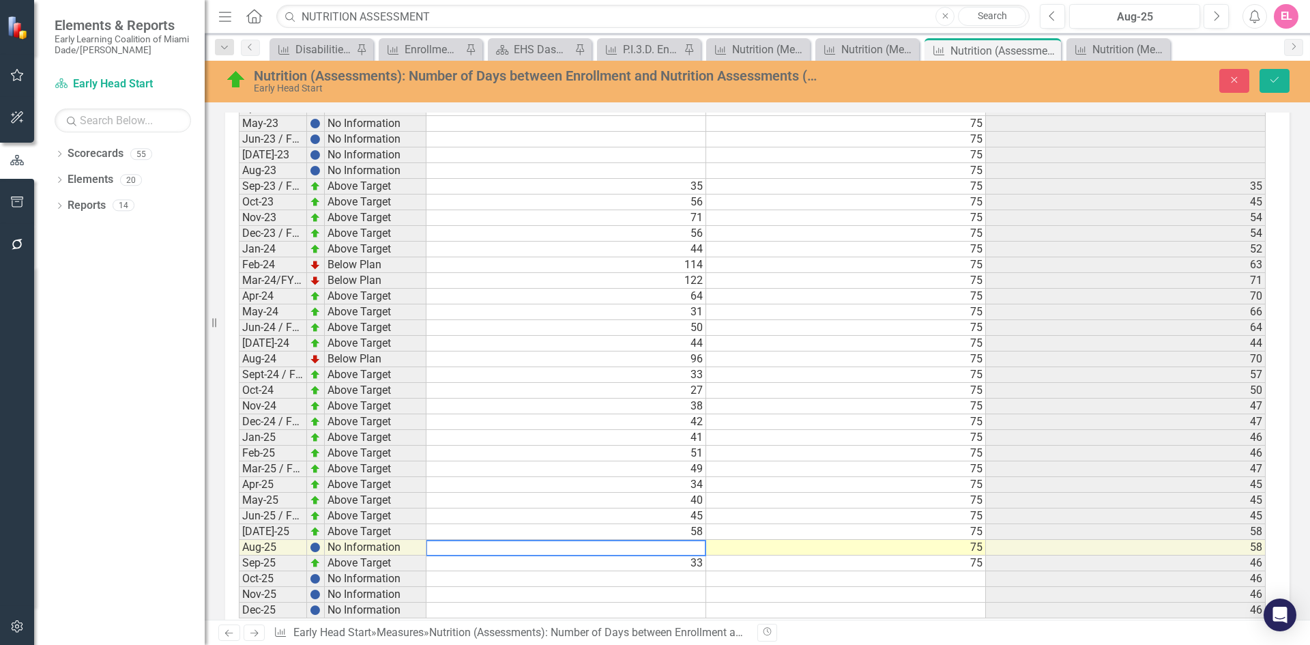
scroll to position [2104, 0]
type textarea "20"
click at [1275, 81] on icon "submit" at bounding box center [1274, 79] width 8 height 5
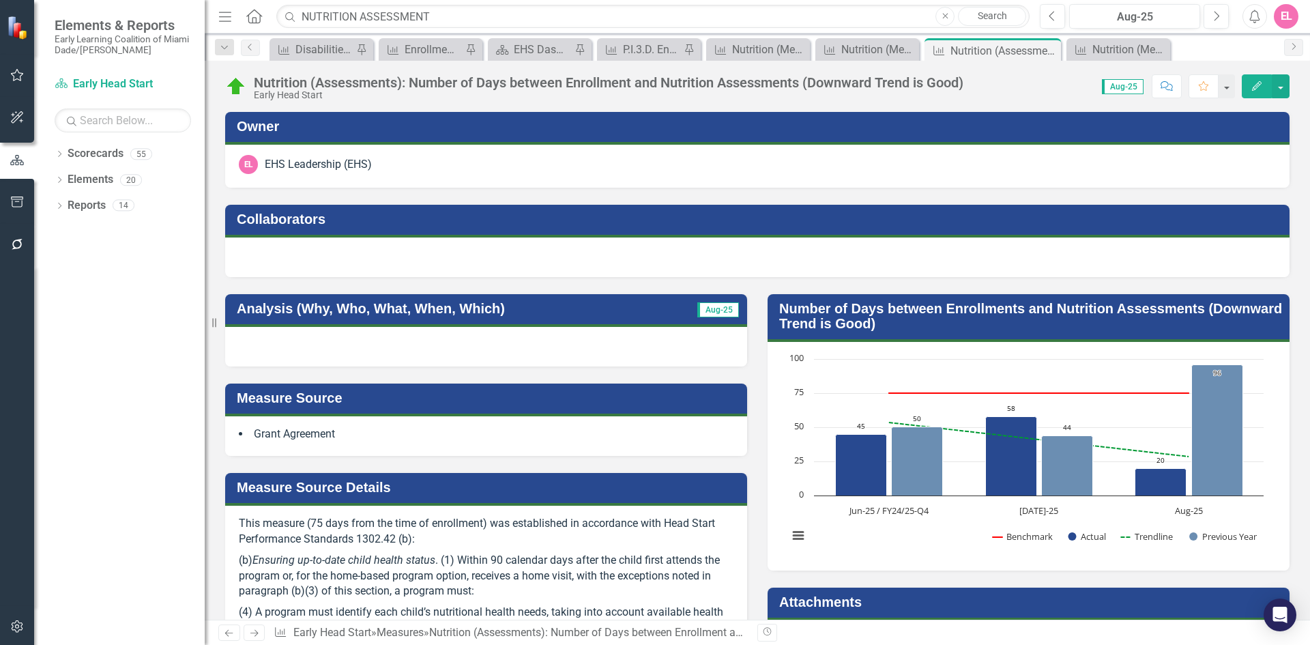
scroll to position [1, 0]
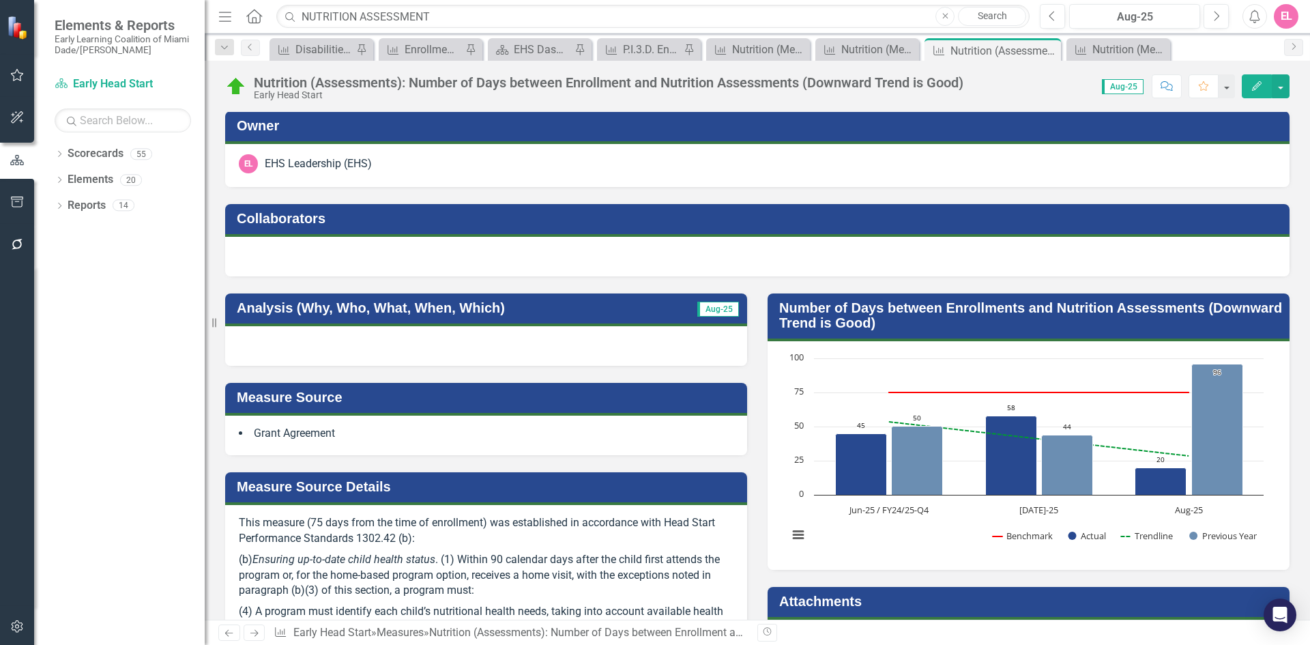
click at [527, 350] on div at bounding box center [486, 346] width 522 height 40
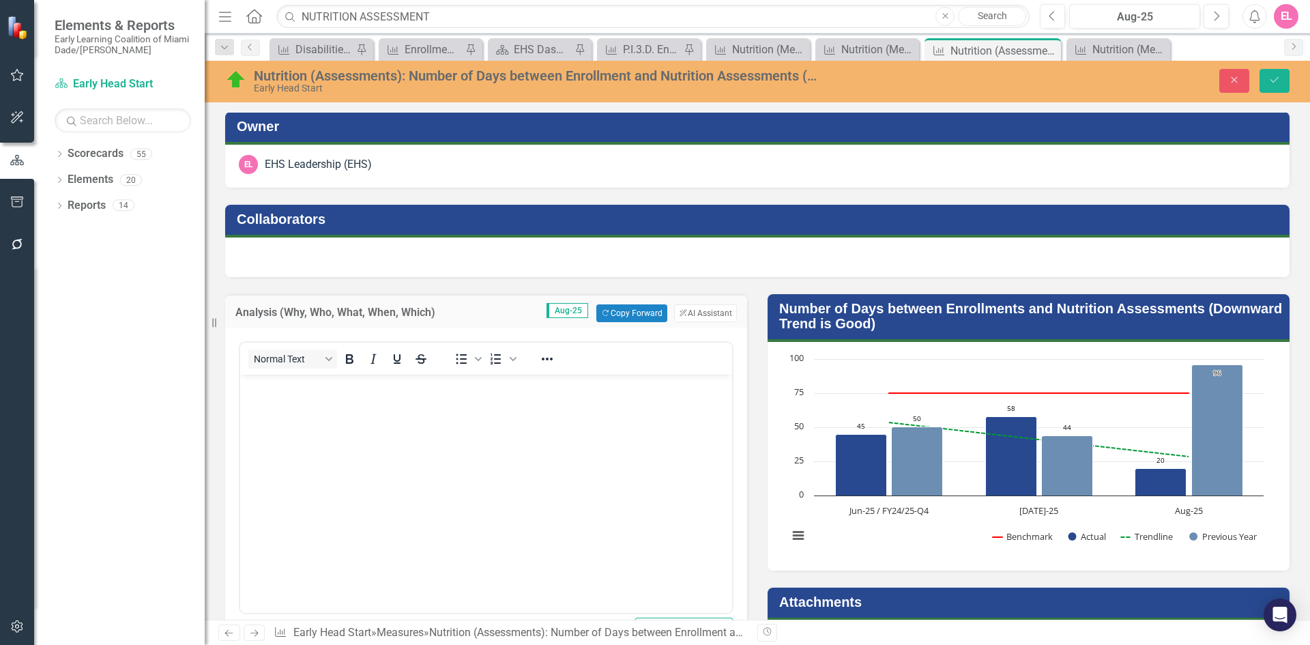
scroll to position [0, 0]
click at [686, 315] on button "ClearPoint AI AI Assistant" at bounding box center [705, 313] width 63 height 18
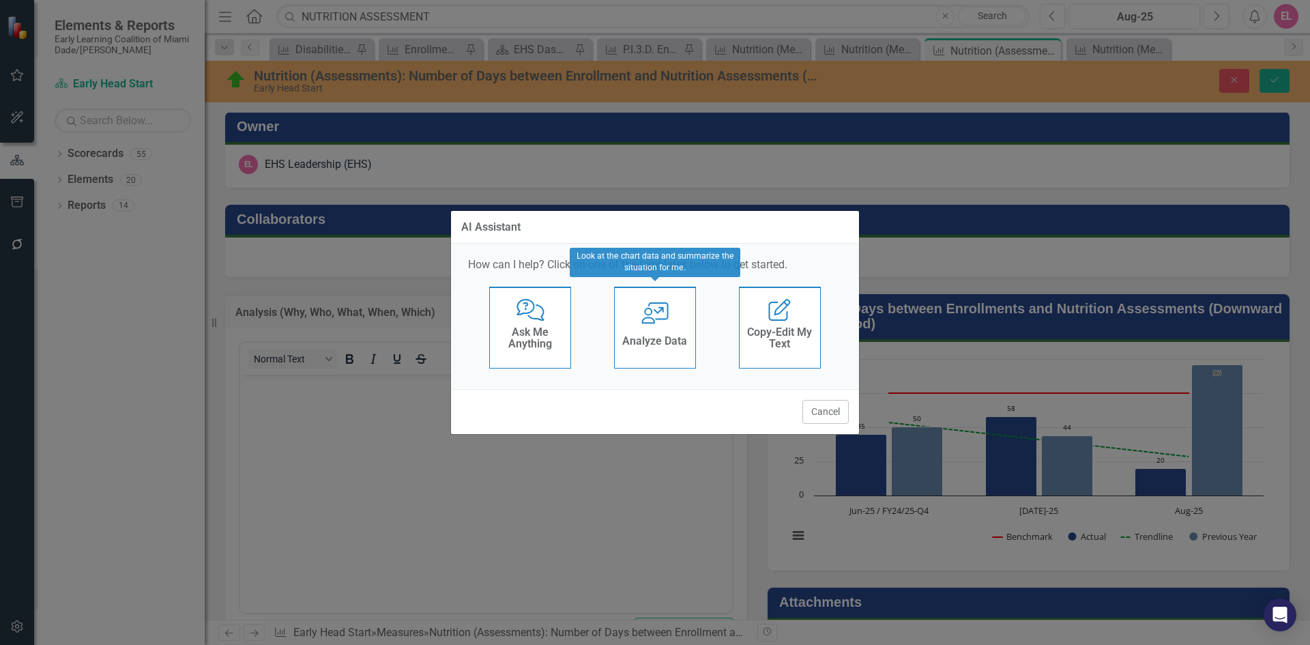
click at [675, 328] on div "User with Chart Analyze Data" at bounding box center [655, 328] width 82 height 82
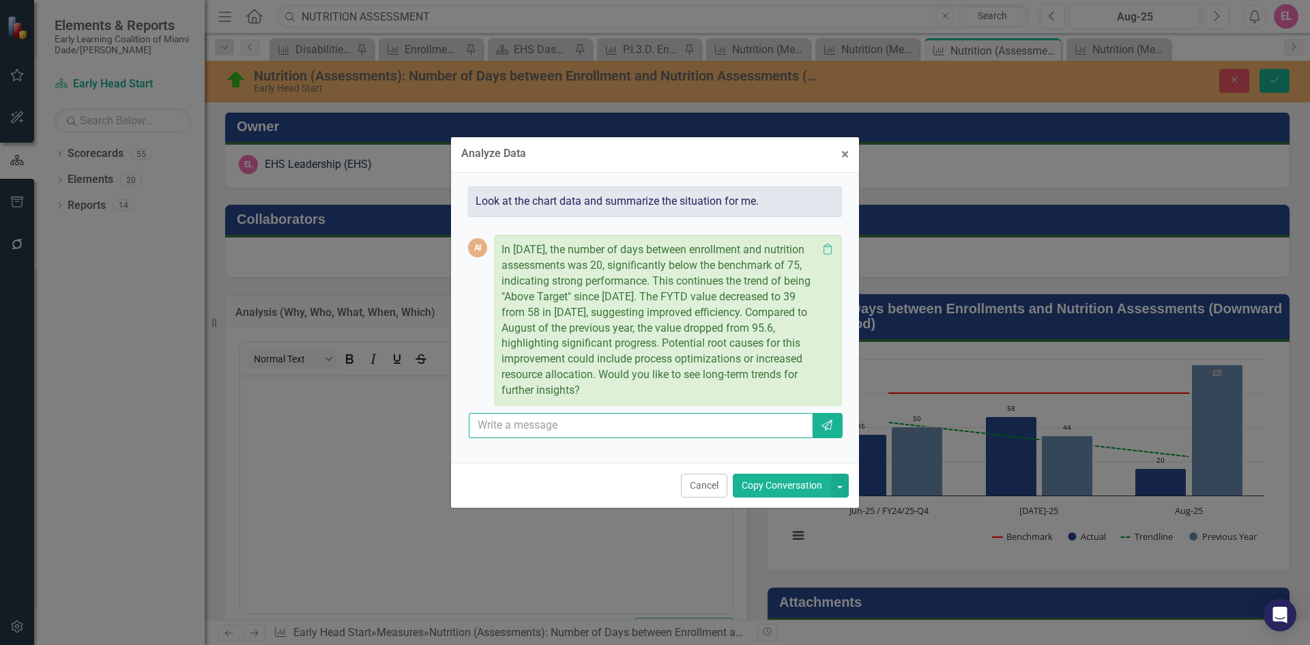
click at [602, 418] on input "text" at bounding box center [641, 425] width 344 height 25
type input "add 32 nutrition assessment were completed"
click at [828, 424] on icon "Send" at bounding box center [827, 425] width 14 height 11
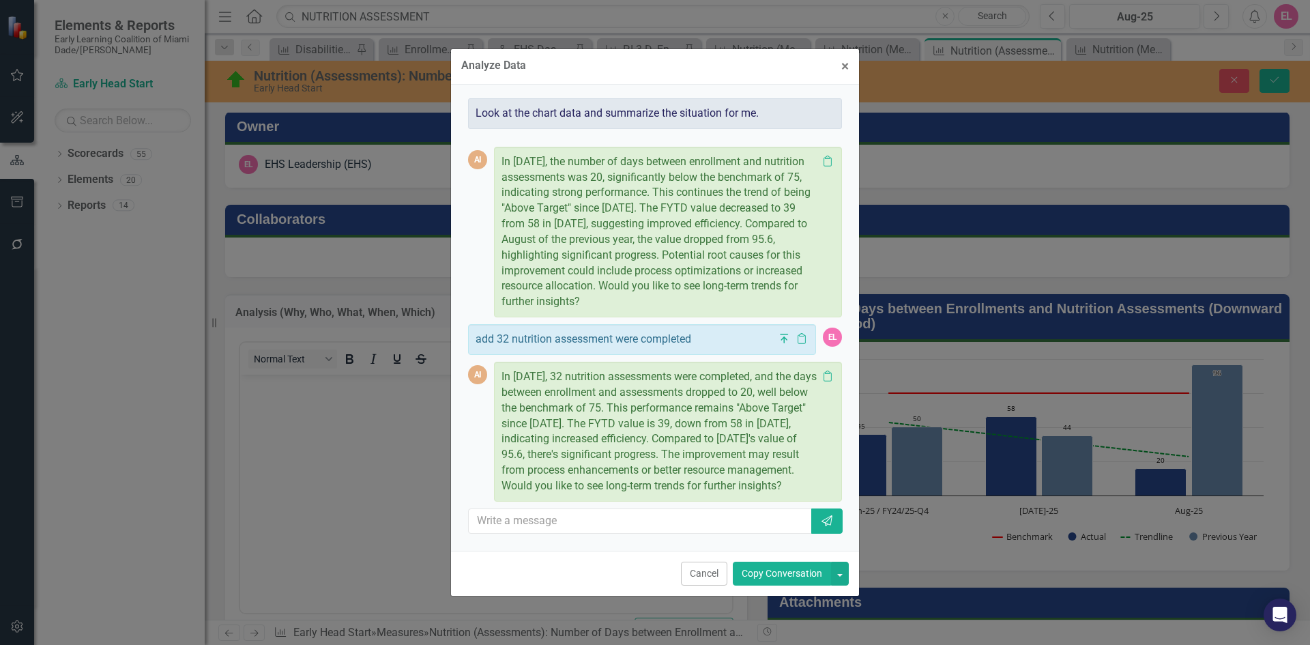
scroll to position [28, 0]
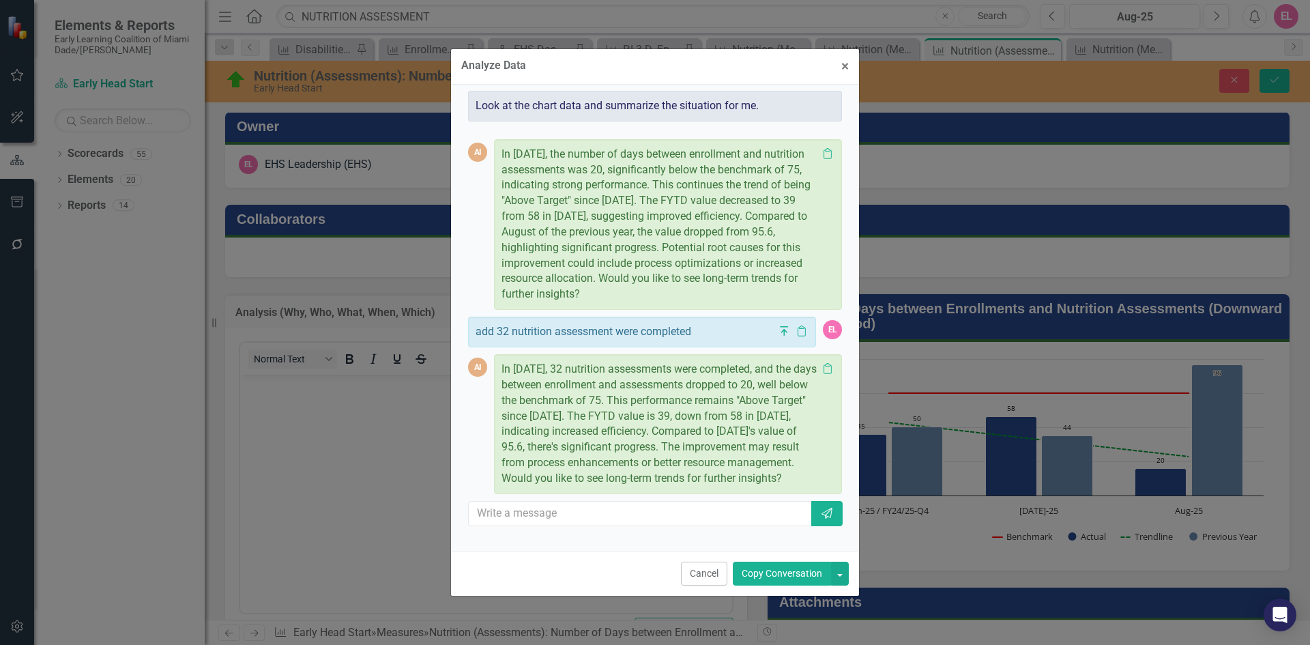
click at [766, 581] on button "Copy Conversation" at bounding box center [782, 574] width 98 height 24
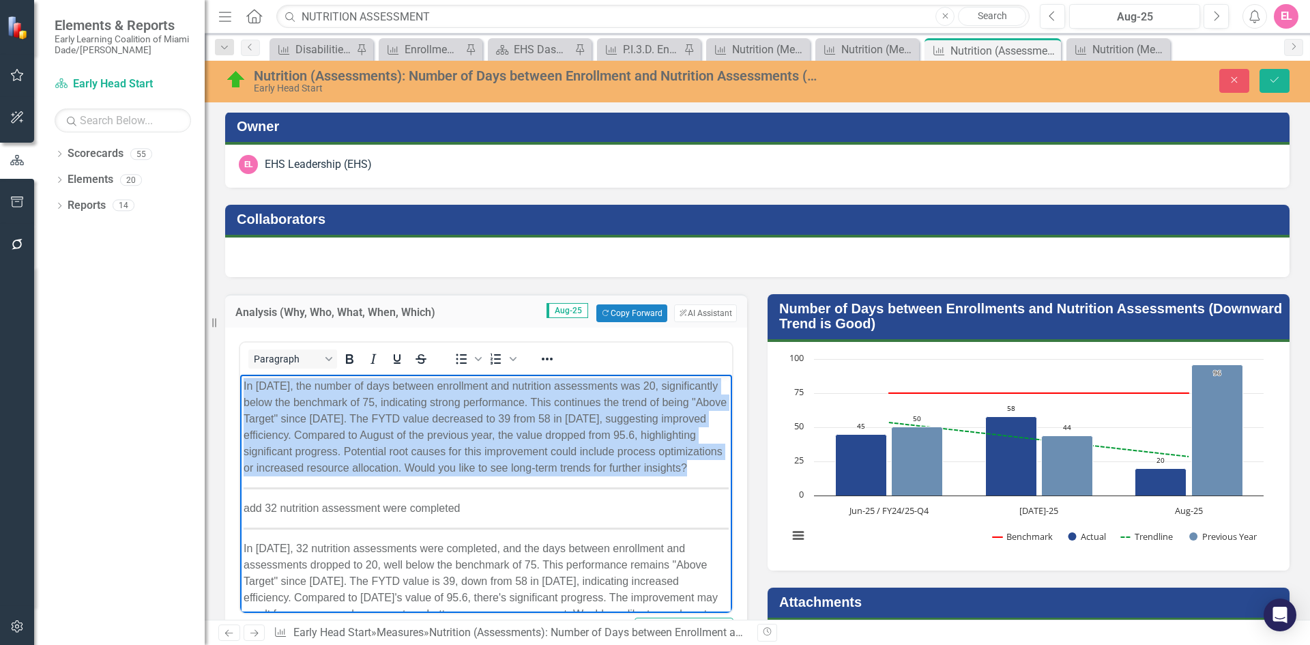
drag, startPoint x: 483, startPoint y: 534, endPoint x: 241, endPoint y: 503, distance: 244.2
click at [241, 503] on body "In August 2025, the number of days between enrollment and nutrition assessments…" at bounding box center [486, 514] width 492 height 278
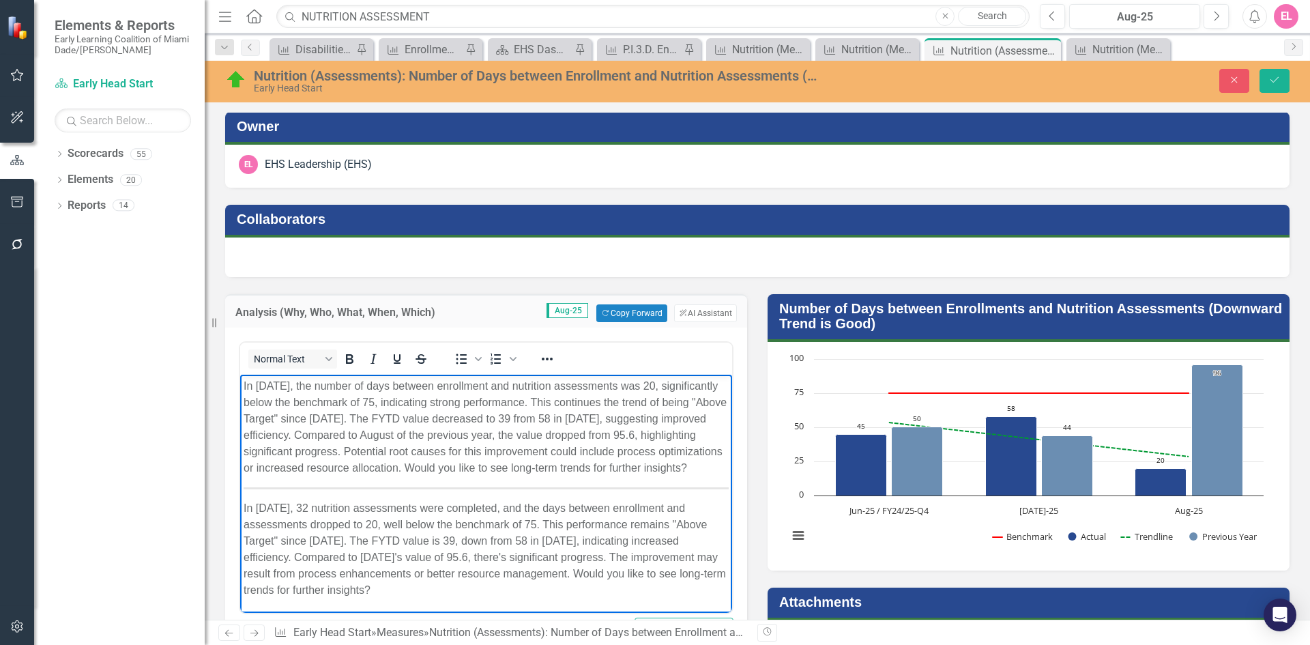
scroll to position [0, 0]
drag, startPoint x: 493, startPoint y: 452, endPoint x: 571, endPoint y: 484, distance: 84.1
click at [571, 477] on p "In August 2025, the number of days between enrollment and nutrition assessments…" at bounding box center [486, 428] width 485 height 98
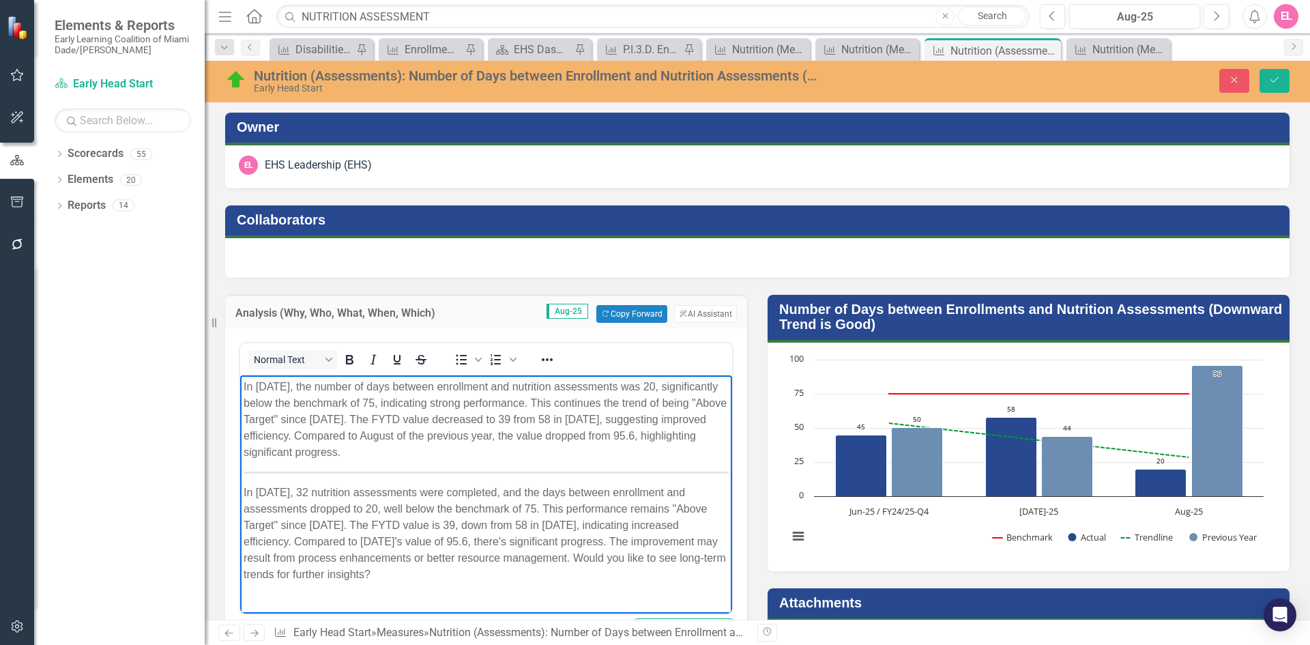
drag, startPoint x: 656, startPoint y: 555, endPoint x: 705, endPoint y: 579, distance: 53.7
click at [705, 579] on p "In August 2025, 32 nutrition assessments were completed, and the days between e…" at bounding box center [486, 533] width 485 height 98
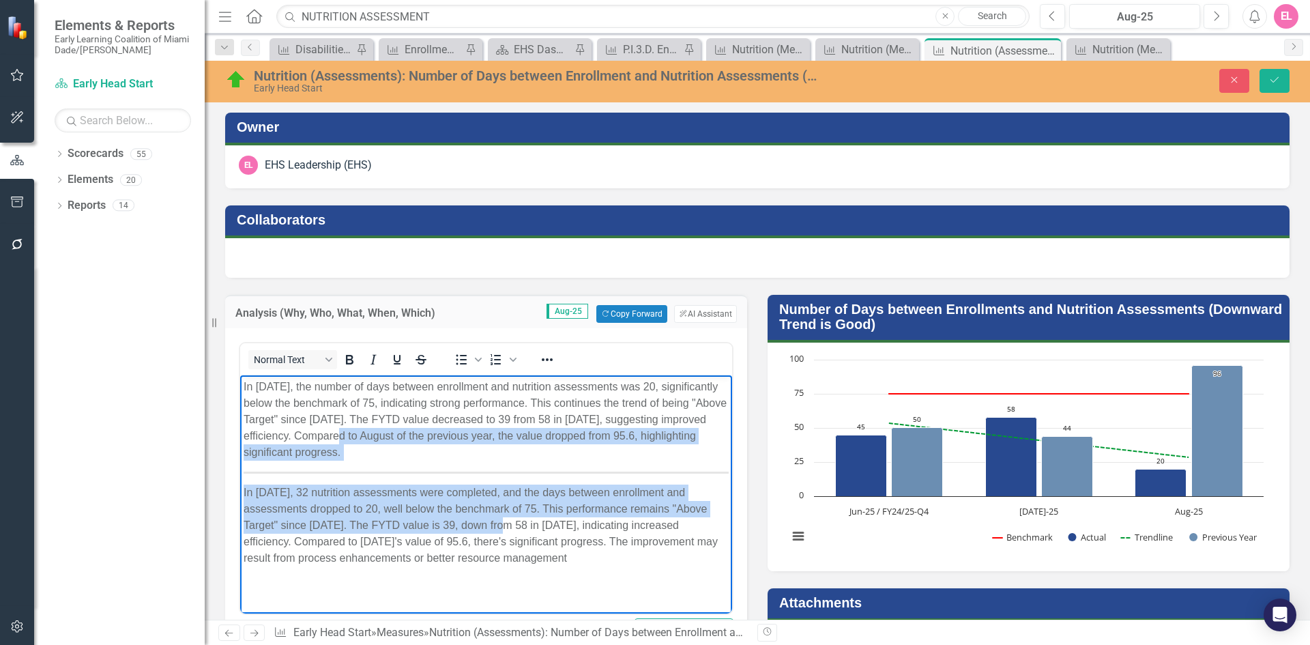
drag, startPoint x: 484, startPoint y: 530, endPoint x: 392, endPoint y: 435, distance: 132.7
click at [392, 435] on body "In August 2025, the number of days between enrollment and nutrition assessments…" at bounding box center [486, 477] width 492 height 205
click at [381, 454] on p "In August 2025, the number of days between enrollment and nutrition assessments…" at bounding box center [486, 420] width 485 height 82
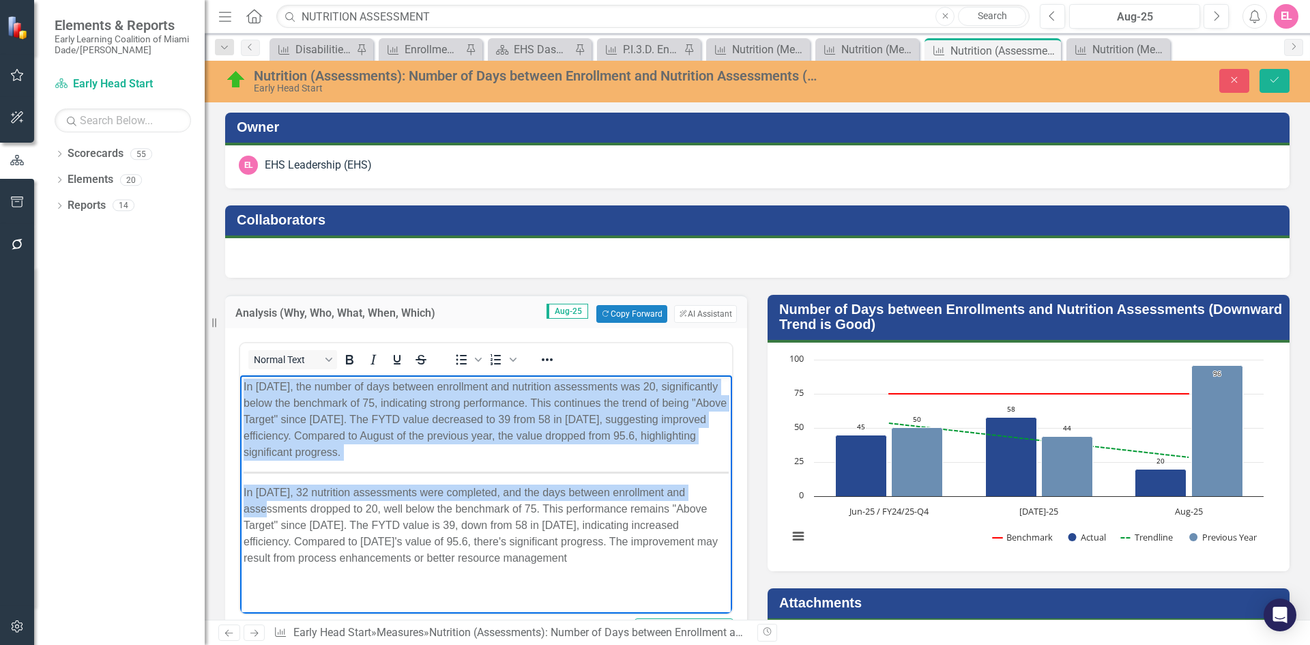
drag, startPoint x: 721, startPoint y: 474, endPoint x: 236, endPoint y: 375, distance: 494.3
click at [240, 375] on html "In August 2025, the number of days between enrollment and nutrition assessments…" at bounding box center [486, 477] width 492 height 205
click at [378, 451] on p "In August 2025, the number of days between enrollment and nutrition assessments…" at bounding box center [486, 420] width 485 height 82
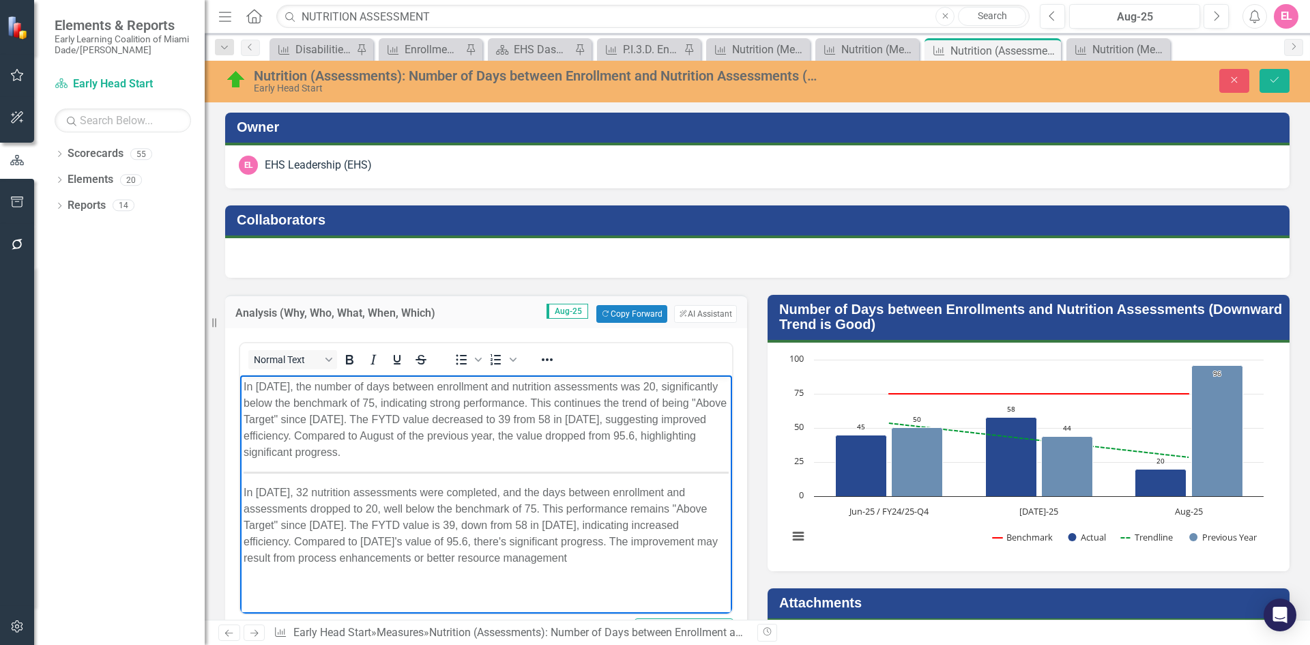
drag, startPoint x: 478, startPoint y: 455, endPoint x: 237, endPoint y: 387, distance: 250.3
click at [240, 387] on html "In August 2025, the number of days between enrollment and nutrition assessments…" at bounding box center [486, 477] width 492 height 205
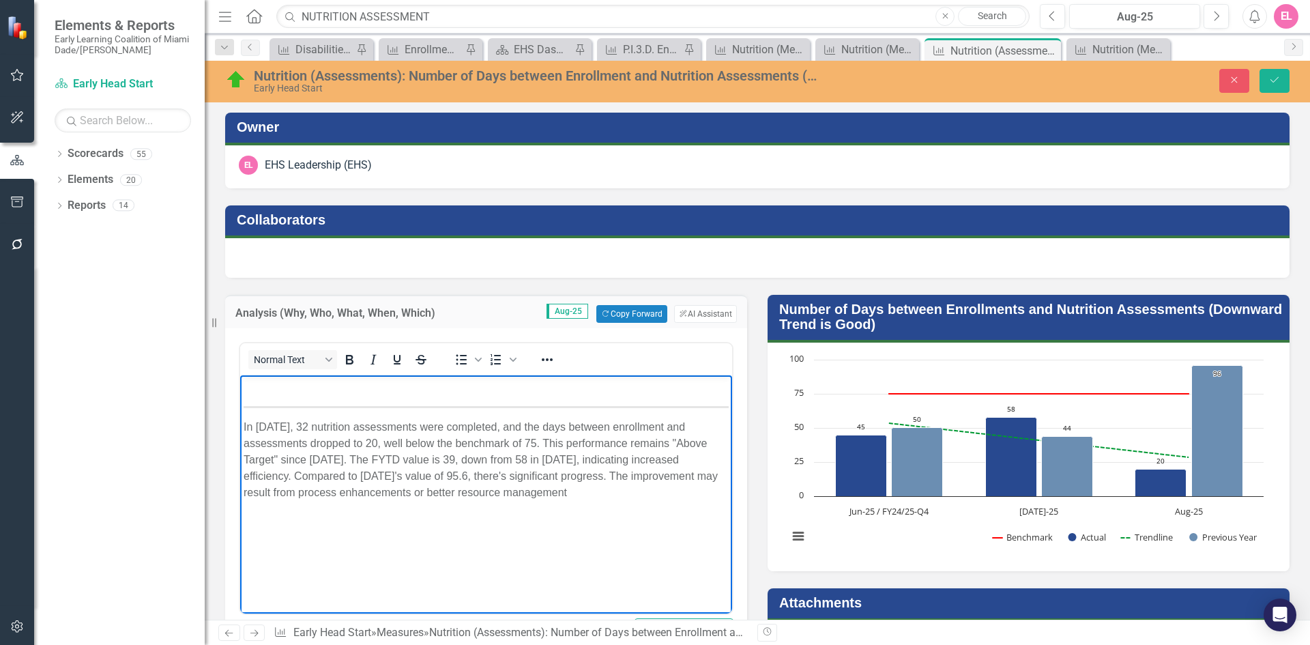
click at [698, 413] on body "In August 2025, 32 nutrition assessments were completed, and the days between e…" at bounding box center [486, 477] width 492 height 205
click at [244, 422] on p "In August 2025, 32 nutrition assessments were completed, and the days between e…" at bounding box center [486, 460] width 485 height 82
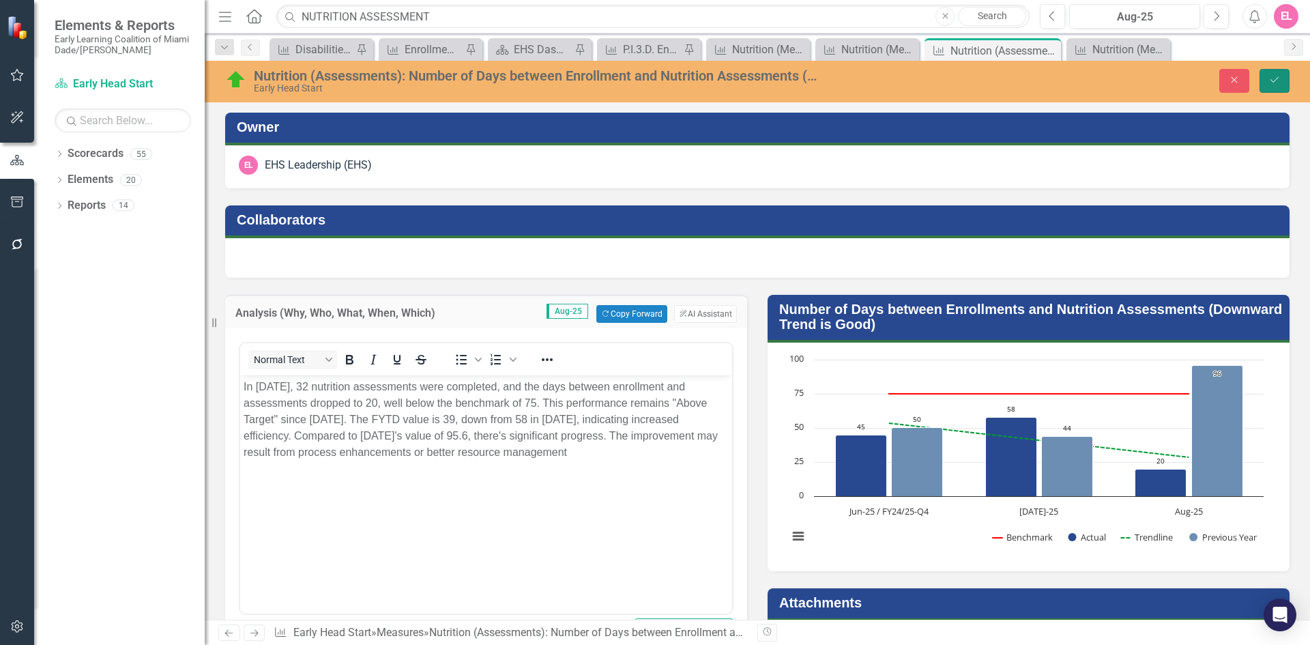
click at [1281, 80] on button "Save" at bounding box center [1275, 81] width 30 height 24
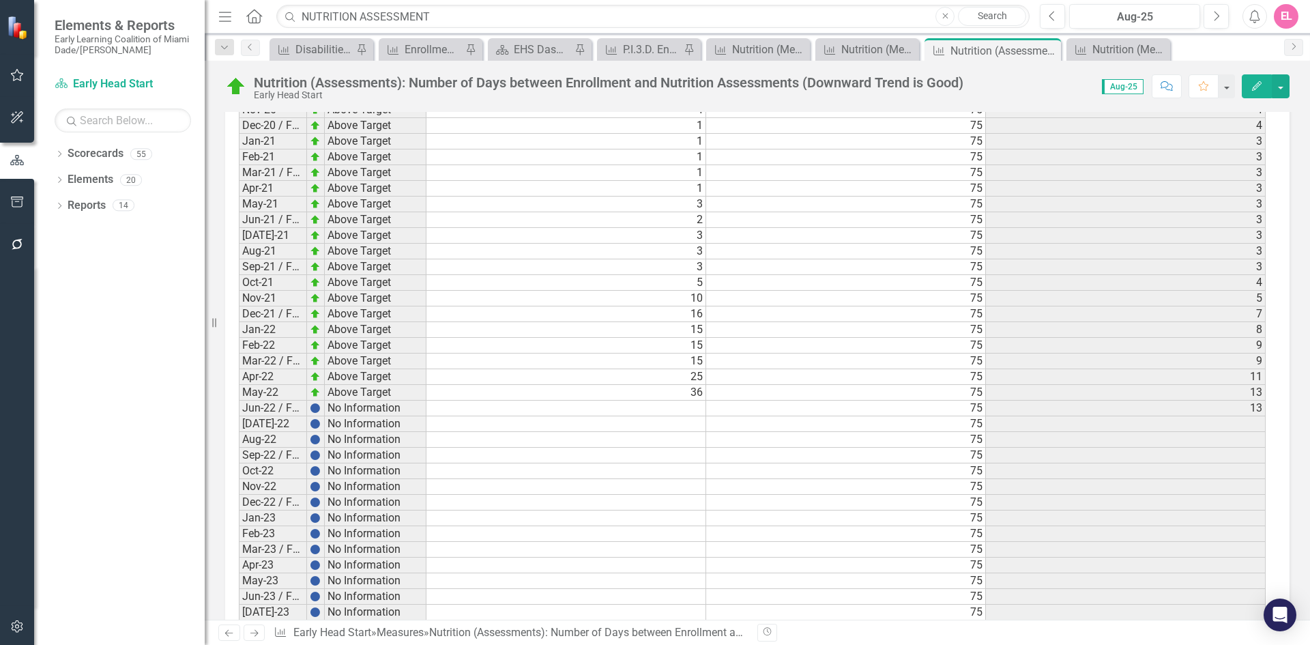
scroll to position [2166, 0]
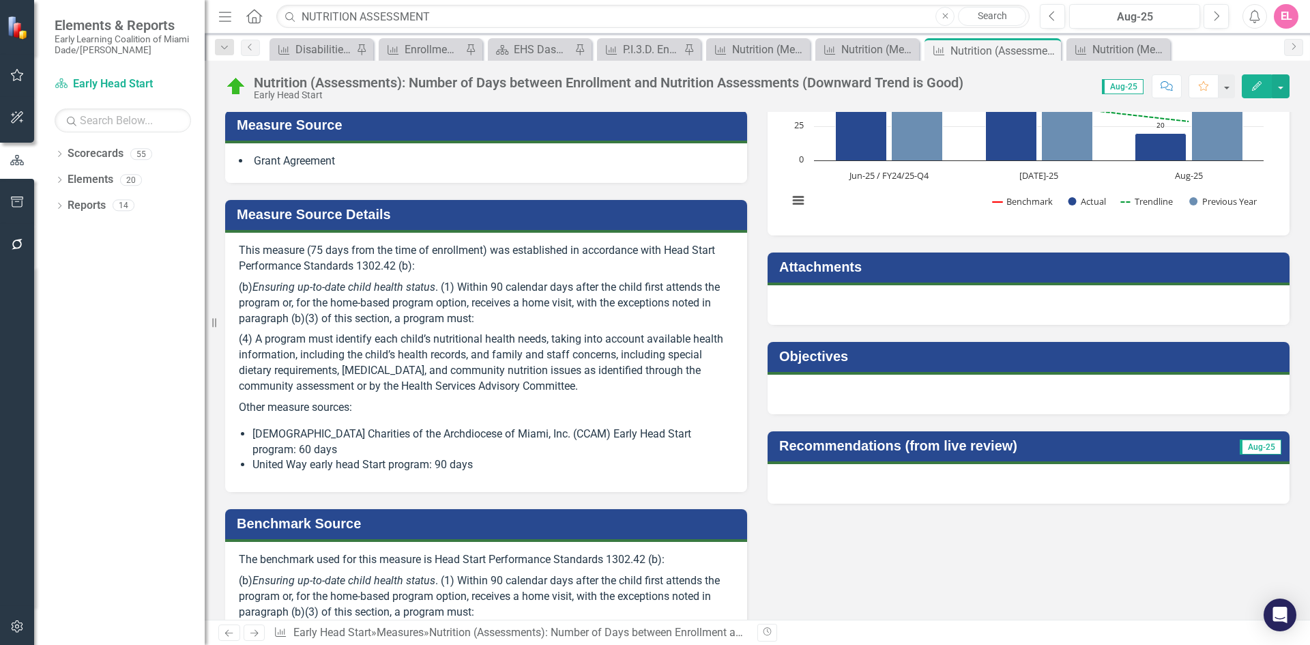
scroll to position [274, 0]
